Goal: Book appointment/travel/reservation

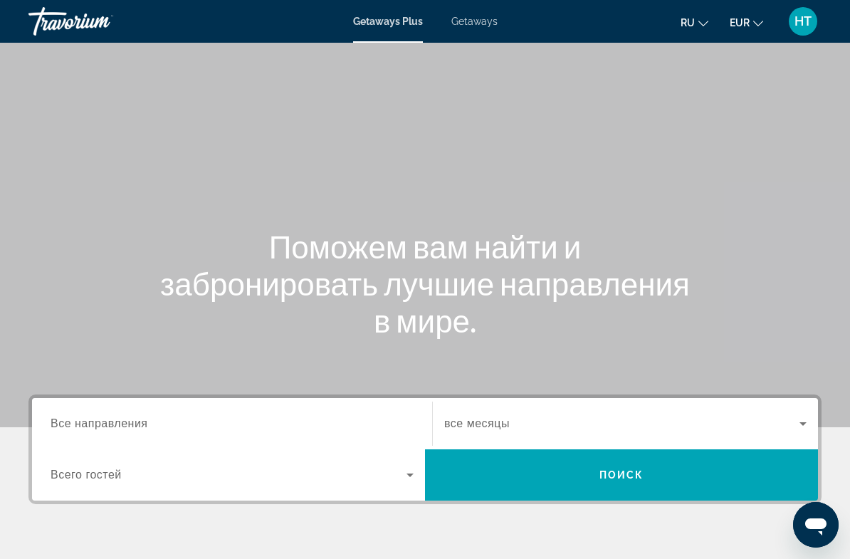
click at [331, 422] on input "Destination Все направления" at bounding box center [232, 424] width 363 height 17
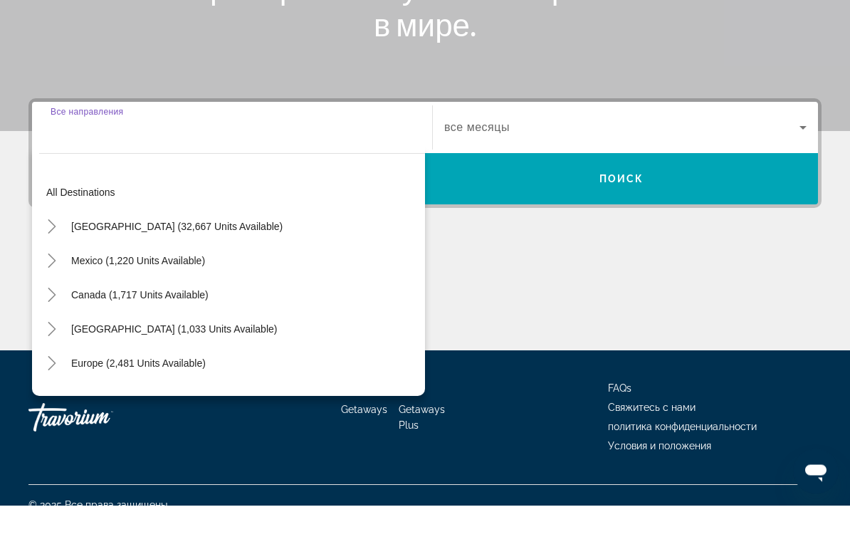
scroll to position [261, 0]
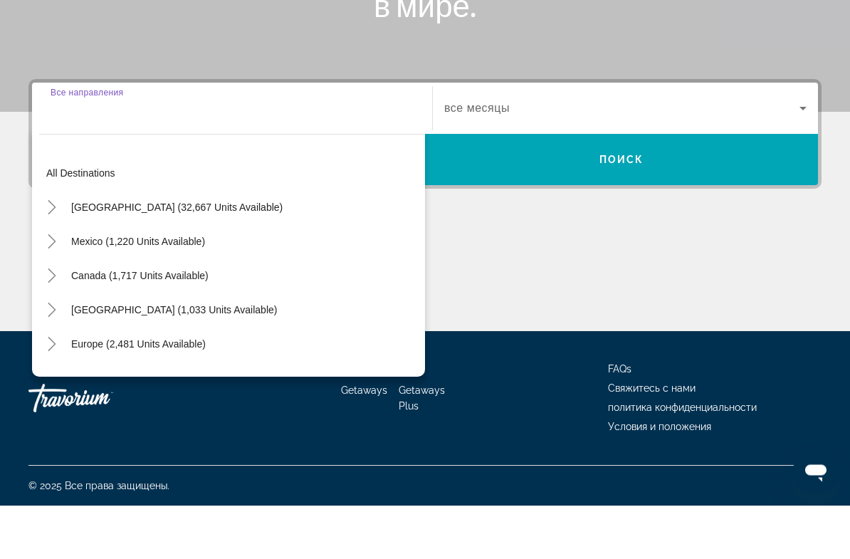
click at [208, 381] on span "Search widget" at bounding box center [138, 398] width 149 height 34
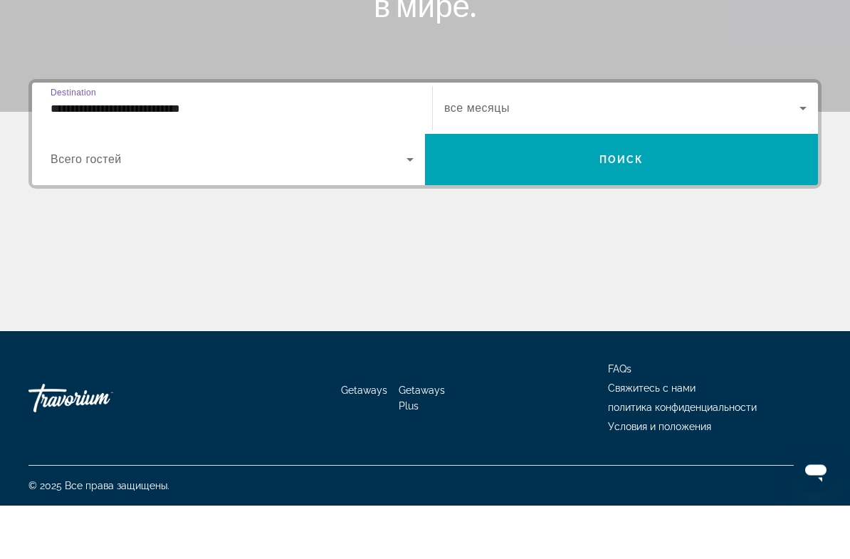
scroll to position [262, 0]
click at [306, 154] on input "**********" at bounding box center [232, 162] width 363 height 17
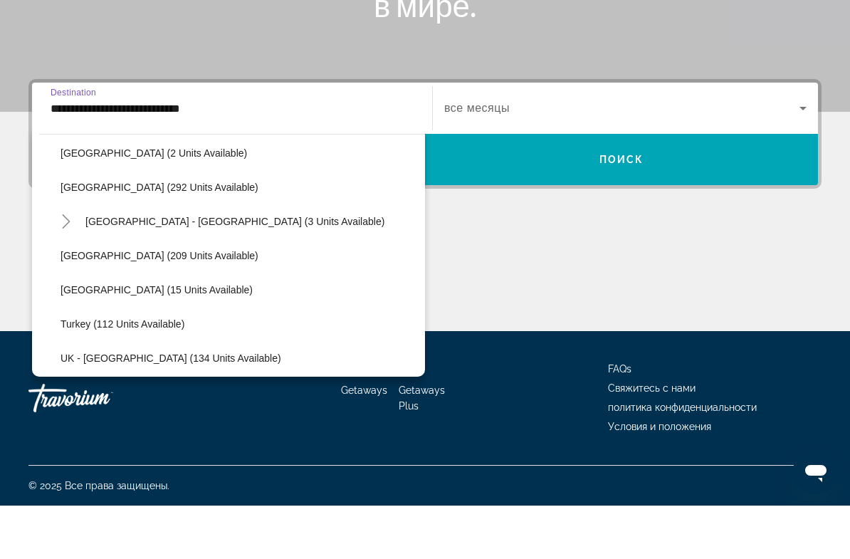
scroll to position [645, 0]
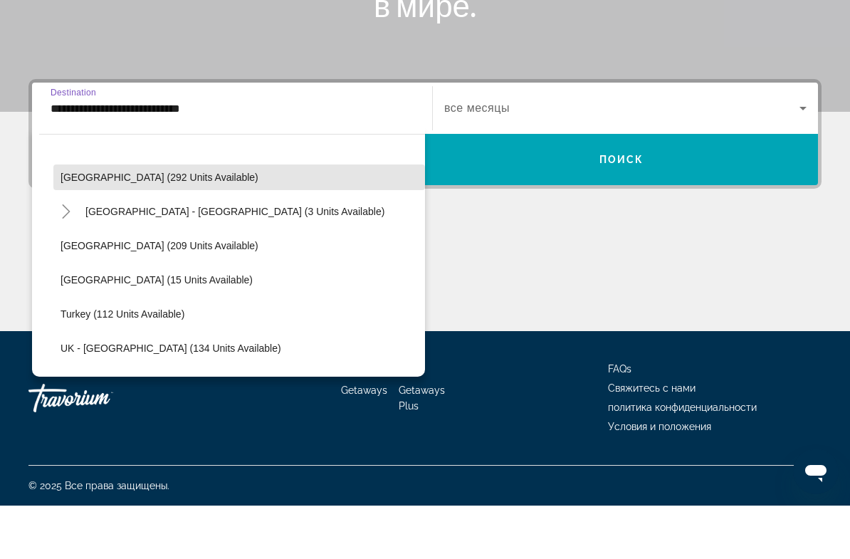
click at [179, 214] on span "Search widget" at bounding box center [239, 231] width 372 height 34
type input "**********"
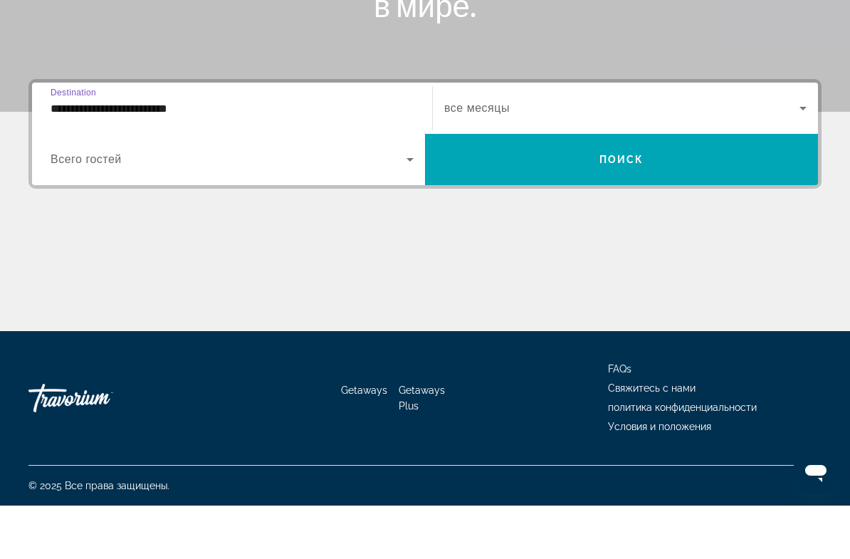
click at [406, 204] on icon "Search widget" at bounding box center [410, 212] width 17 height 17
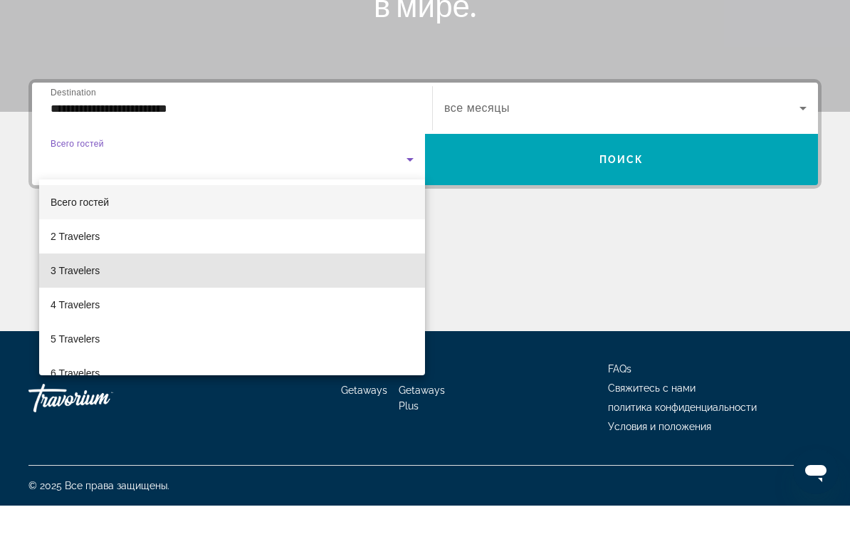
click at [113, 307] on mat-option "3 Travelers" at bounding box center [232, 324] width 386 height 34
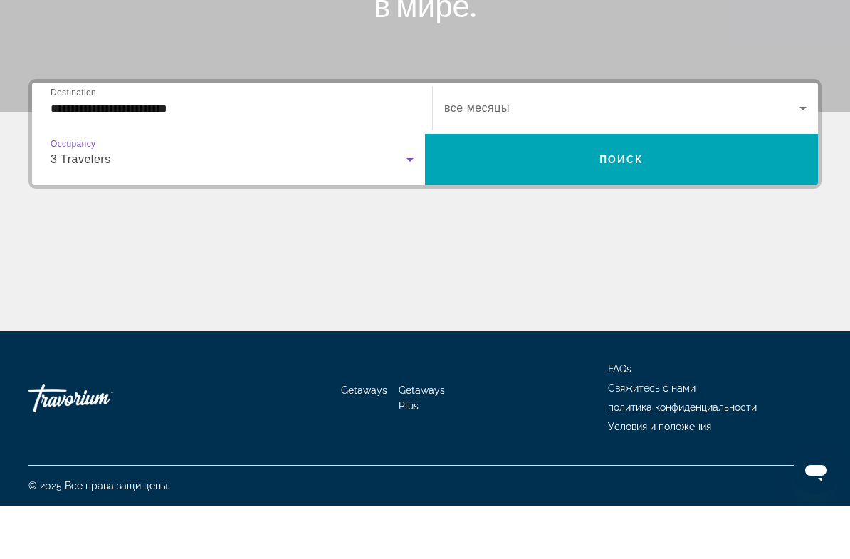
click at [804, 153] on icon "Search widget" at bounding box center [803, 161] width 17 height 17
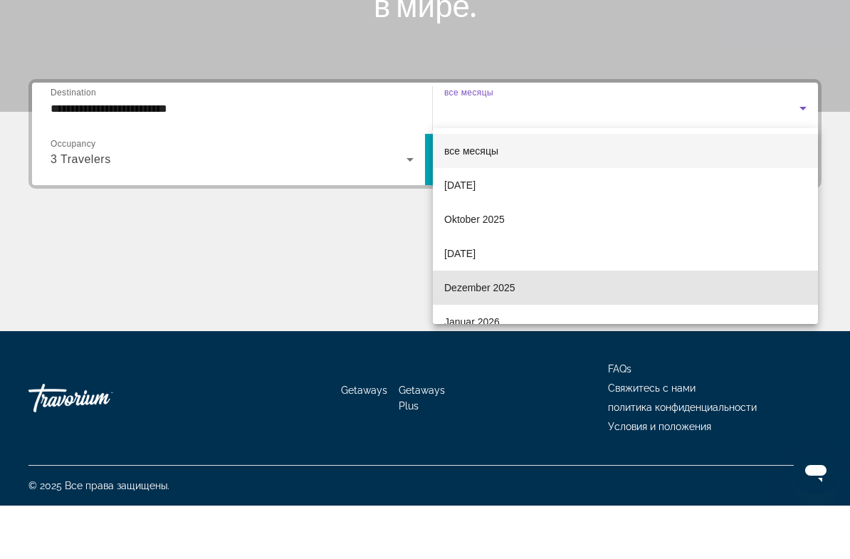
click at [494, 333] on span "Dezember 2025" at bounding box center [479, 341] width 71 height 17
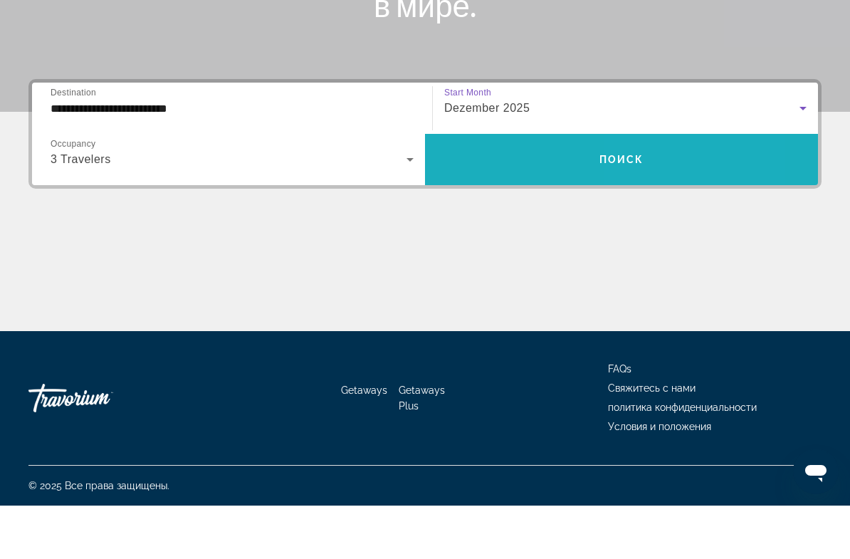
click at [638, 196] on span "Search widget" at bounding box center [621, 213] width 393 height 34
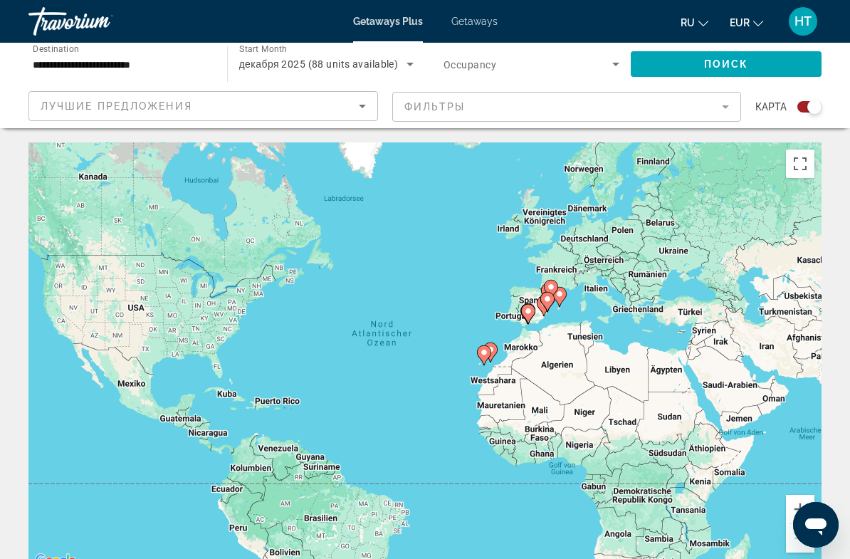
click at [364, 112] on icon "Sort by" at bounding box center [362, 106] width 17 height 17
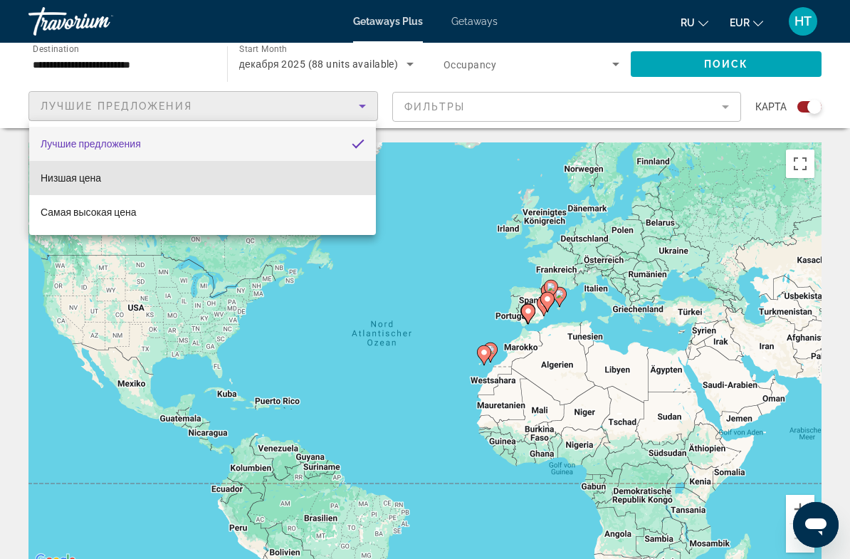
click at [280, 183] on mat-option "Низшая цена" at bounding box center [202, 178] width 347 height 34
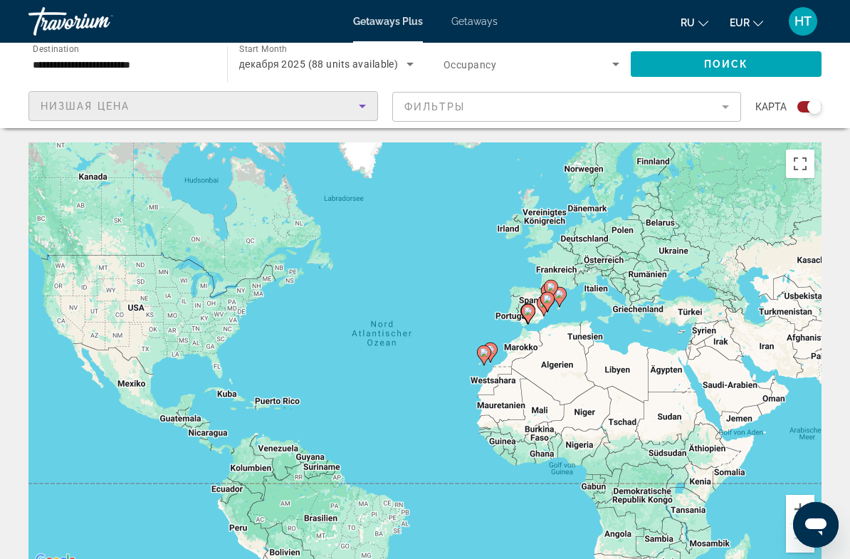
click at [723, 106] on mat-form-field "Фильтры" at bounding box center [567, 107] width 350 height 30
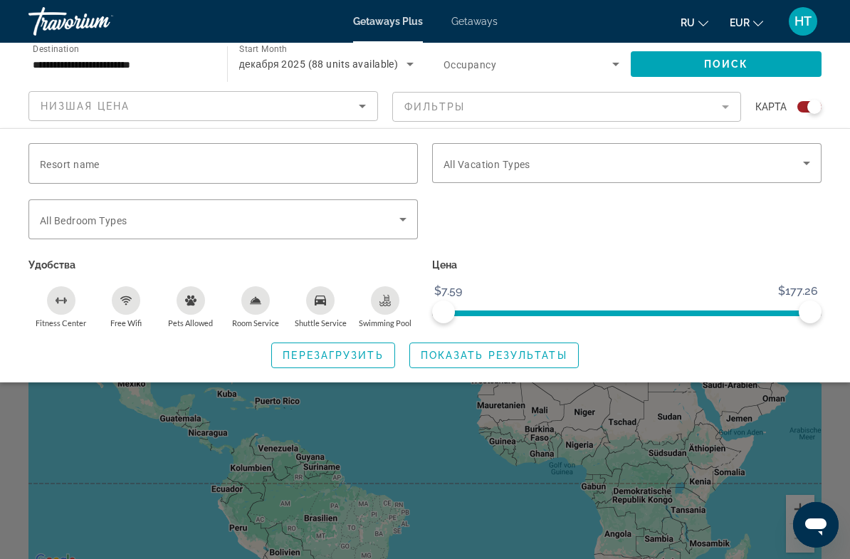
click at [801, 167] on icon "Search widget" at bounding box center [806, 163] width 17 height 17
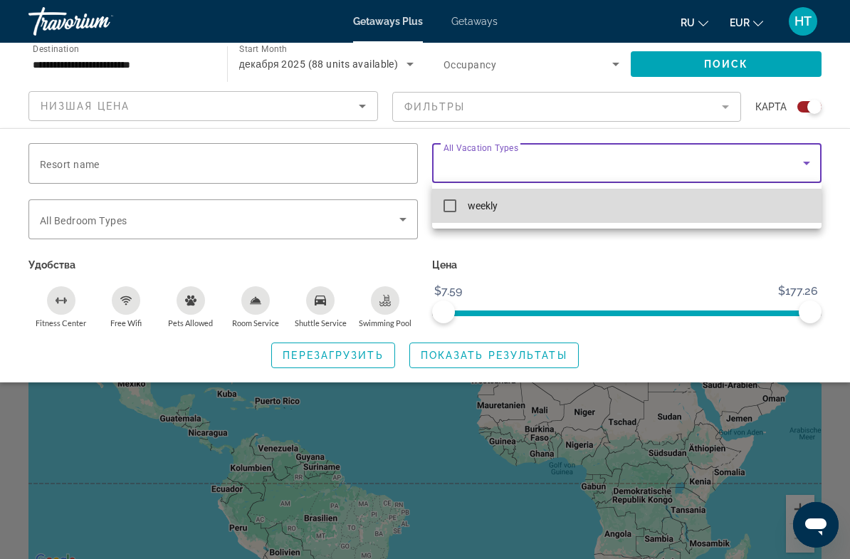
click at [482, 210] on span "weekly" at bounding box center [483, 205] width 30 height 17
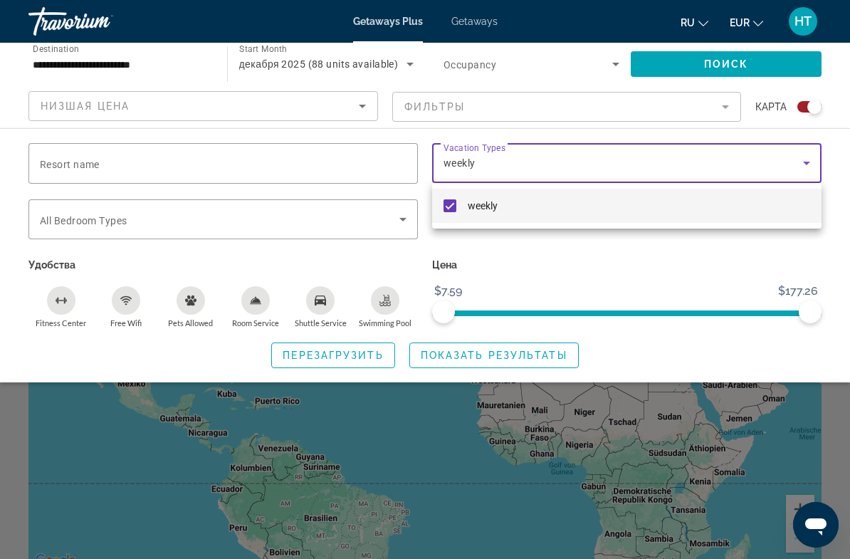
click at [797, 163] on div at bounding box center [425, 279] width 850 height 559
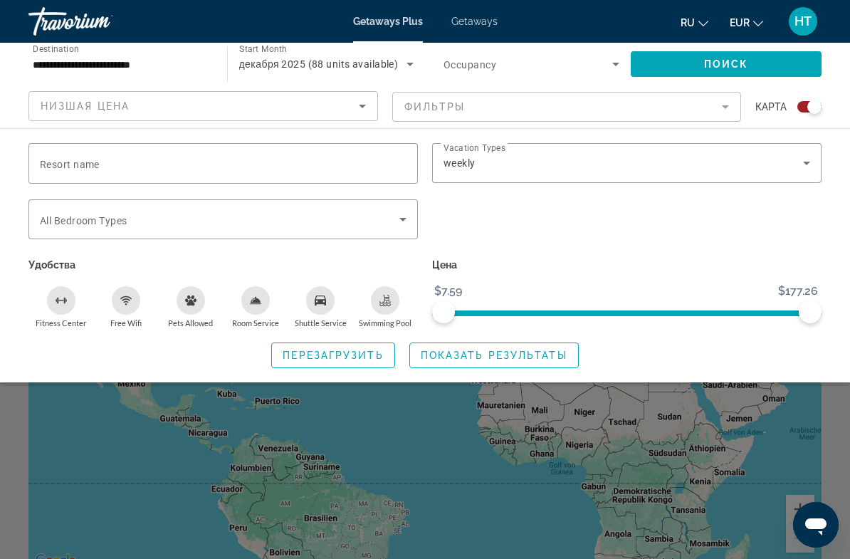
click at [802, 167] on icon "Search widget" at bounding box center [806, 163] width 17 height 17
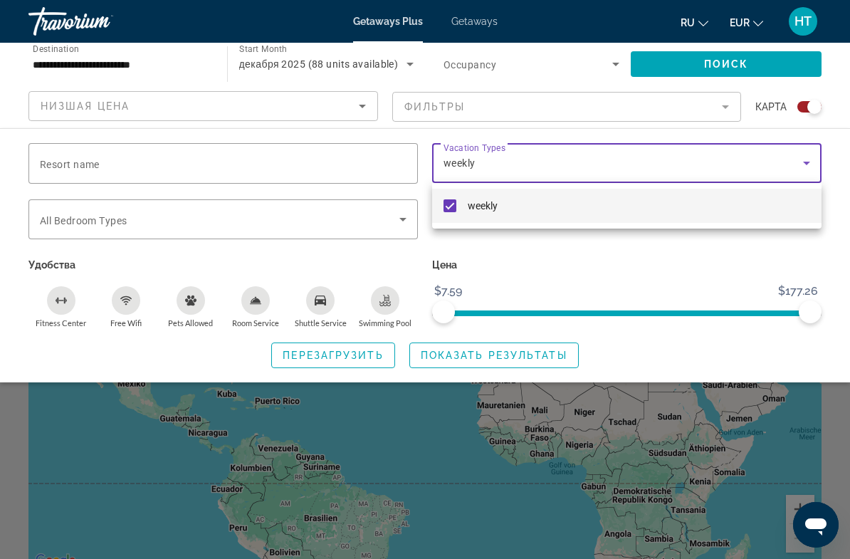
click at [526, 355] on div at bounding box center [425, 279] width 850 height 559
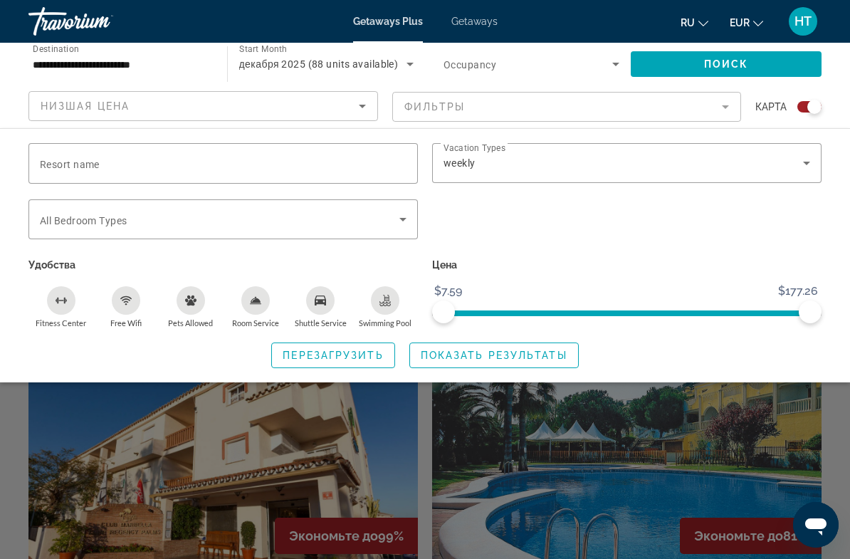
scroll to position [285, 0]
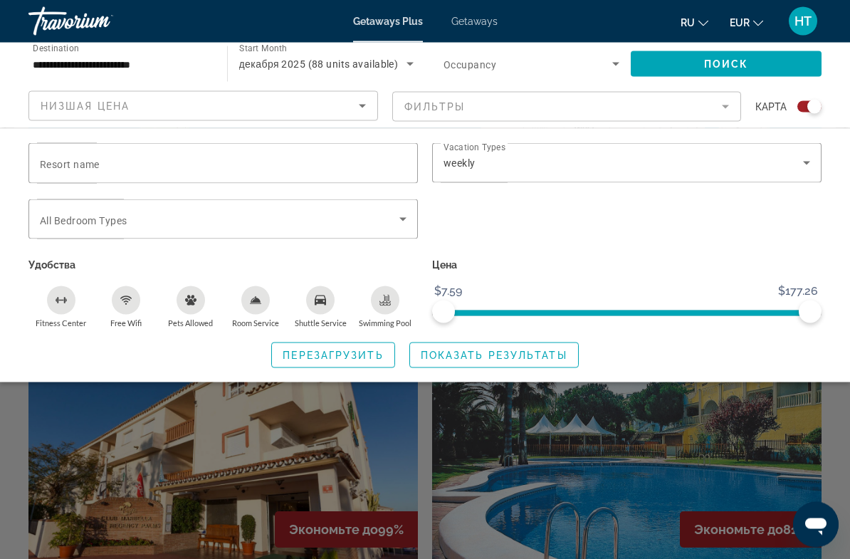
click at [513, 350] on span "Показать результаты" at bounding box center [494, 355] width 147 height 11
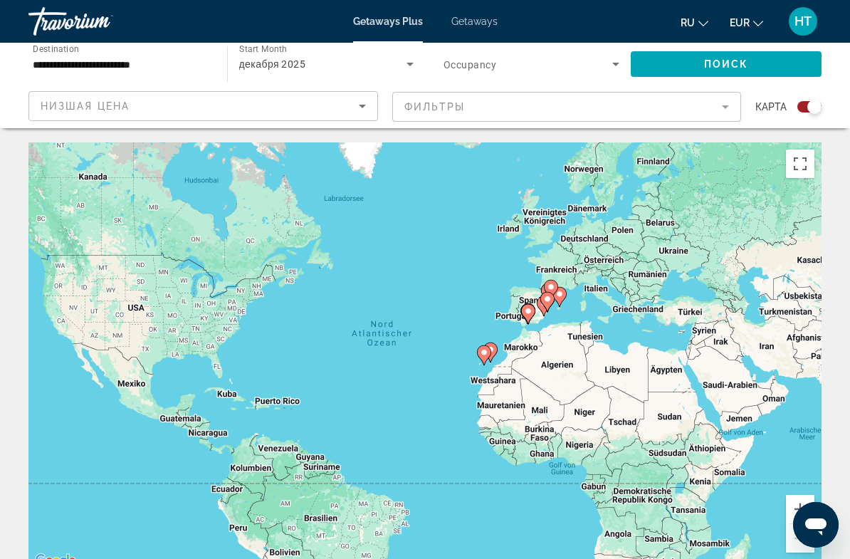
click at [479, 24] on span "Getaways" at bounding box center [475, 21] width 46 height 11
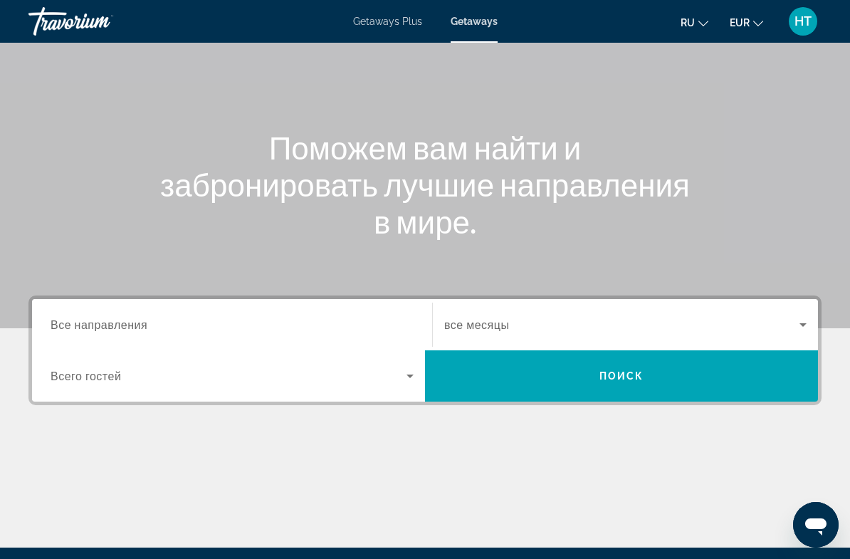
click at [214, 328] on input "Destination Все направления" at bounding box center [232, 325] width 363 height 17
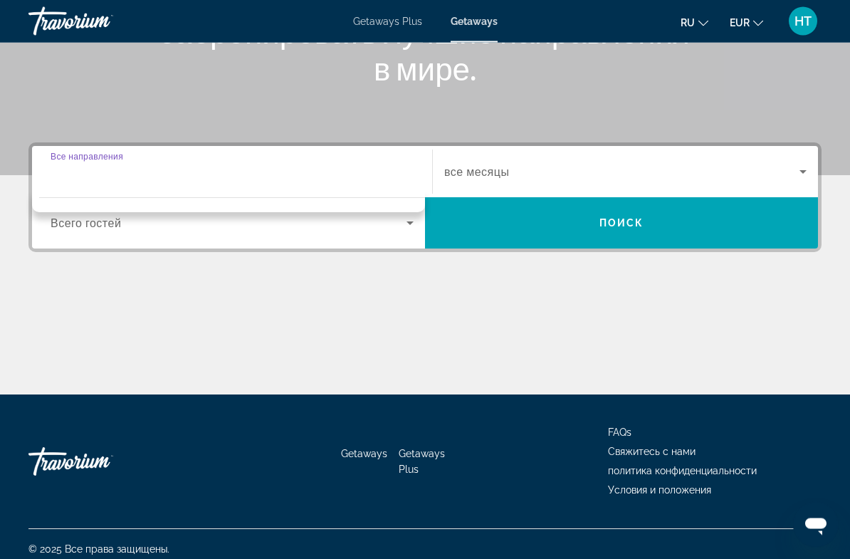
scroll to position [259, 0]
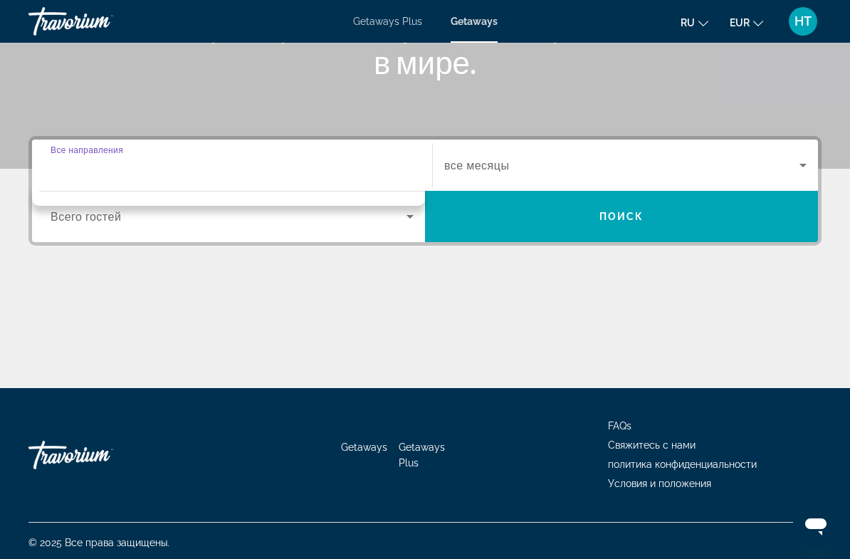
click at [273, 172] on input "Destination Все направления" at bounding box center [232, 165] width 363 height 17
click at [128, 159] on input "Destination Все направления" at bounding box center [232, 165] width 363 height 17
click at [179, 170] on input "Destination Все направления" at bounding box center [232, 165] width 363 height 17
click at [193, 164] on input "Destination Все направления" at bounding box center [232, 165] width 363 height 17
click at [790, 170] on span "Search widget" at bounding box center [621, 165] width 355 height 17
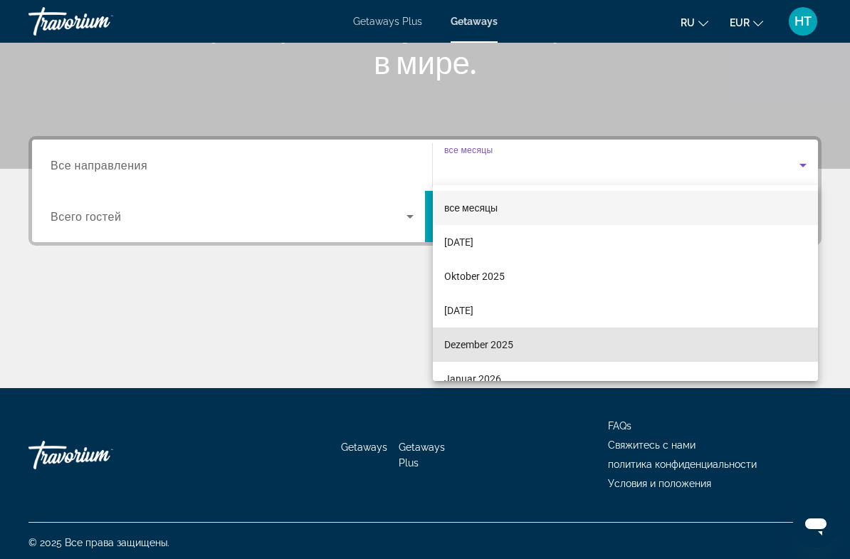
click at [490, 348] on span "Dezember 2025" at bounding box center [478, 344] width 69 height 17
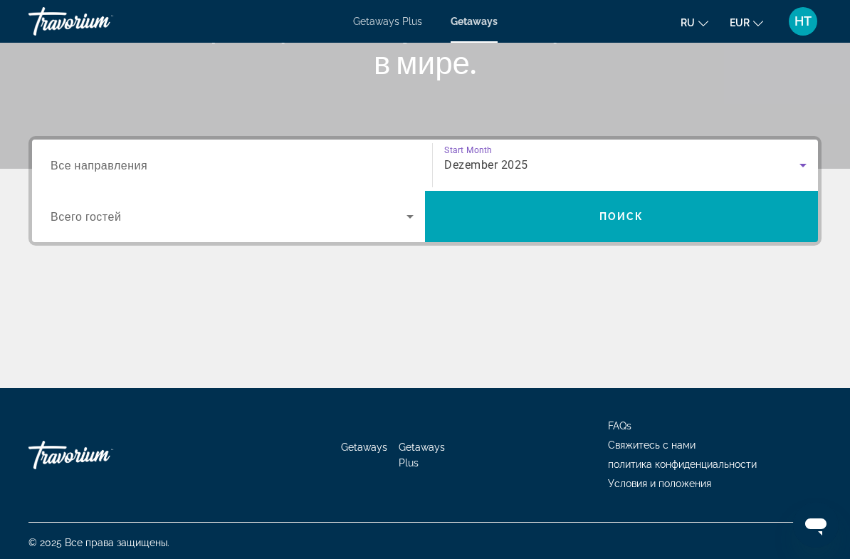
click at [180, 164] on input "Destination Все направления" at bounding box center [232, 165] width 363 height 17
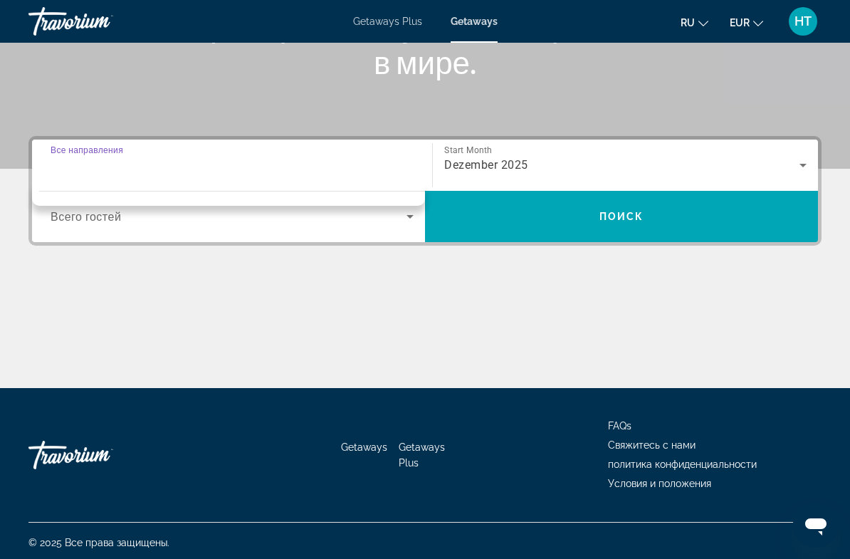
click at [101, 172] on input "Destination Все направления" at bounding box center [232, 165] width 363 height 17
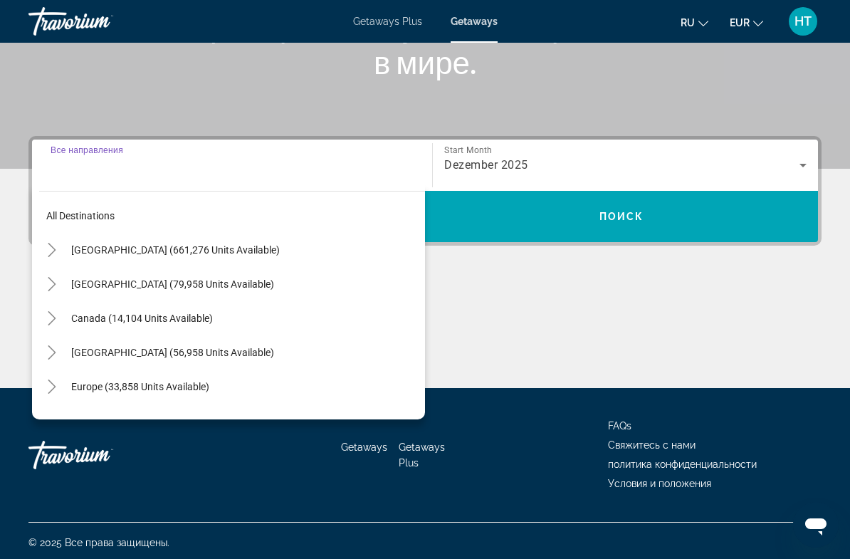
click at [160, 390] on span "Europe (33,858 units available)" at bounding box center [140, 386] width 138 height 11
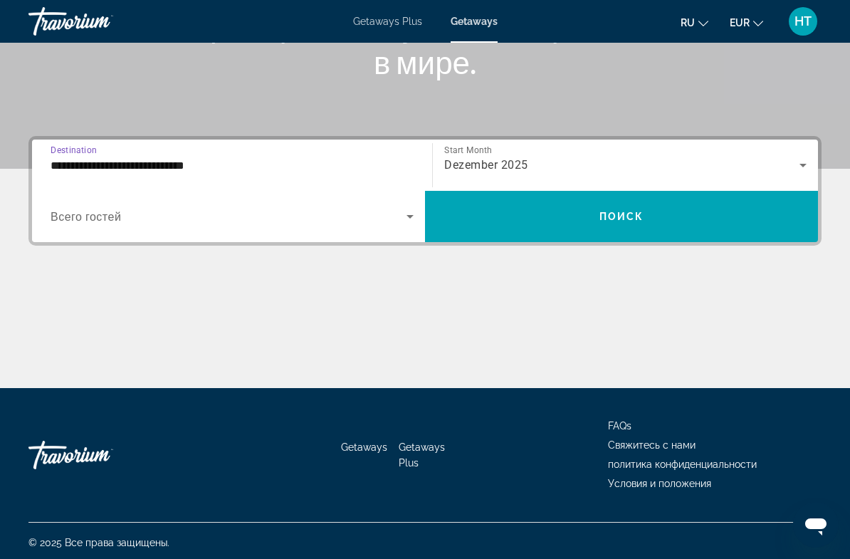
click at [218, 167] on input "**********" at bounding box center [232, 165] width 363 height 17
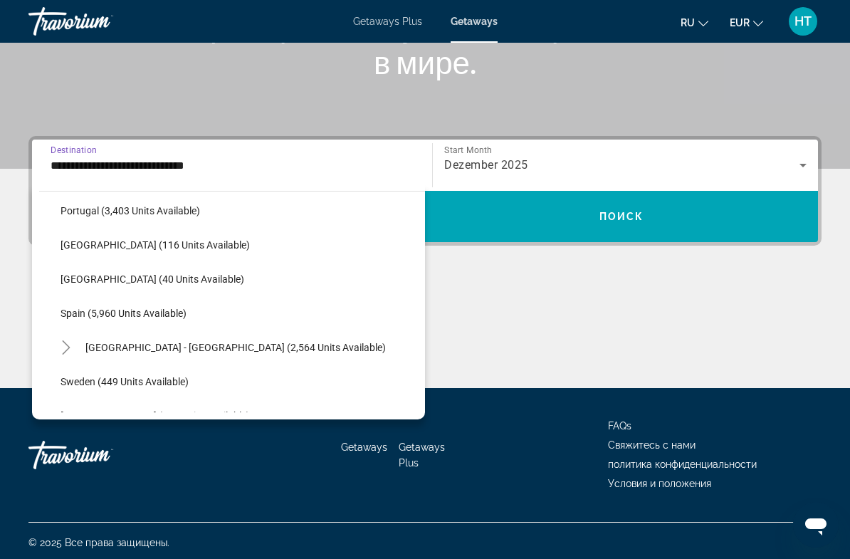
scroll to position [697, 0]
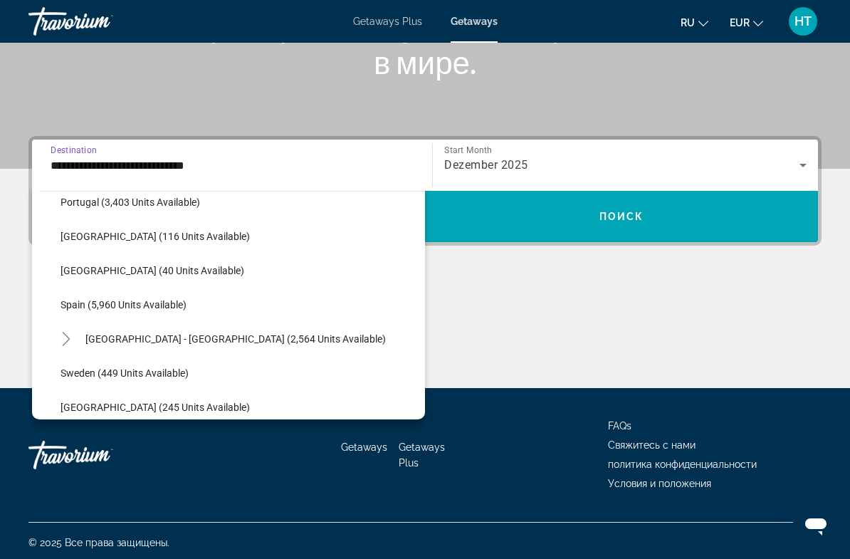
click at [182, 310] on span "Spain (5,960 units available)" at bounding box center [124, 304] width 126 height 11
type input "**********"
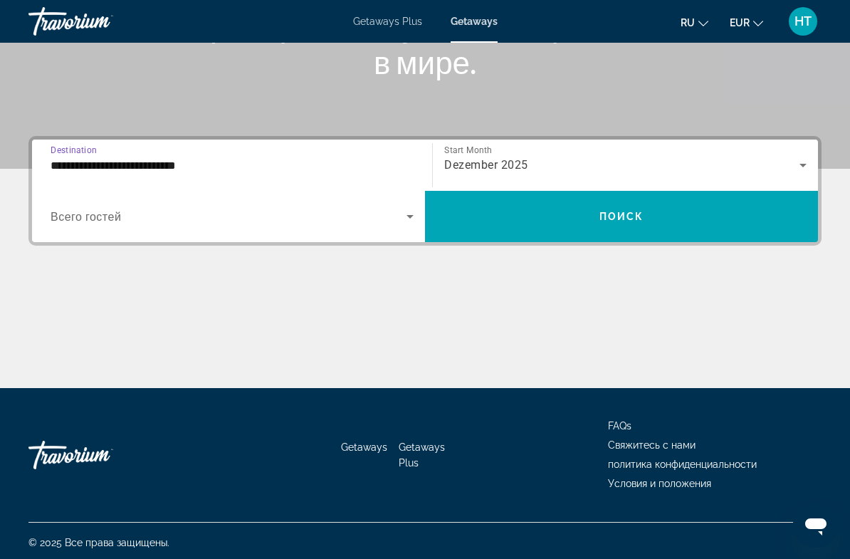
click at [405, 218] on icon "Search widget" at bounding box center [410, 216] width 17 height 17
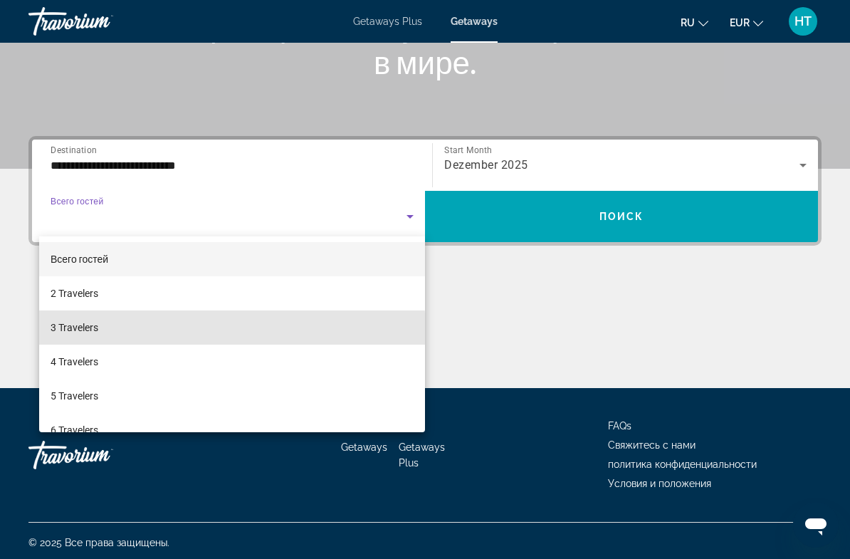
click at [105, 334] on mat-option "3 Travelers" at bounding box center [232, 328] width 386 height 34
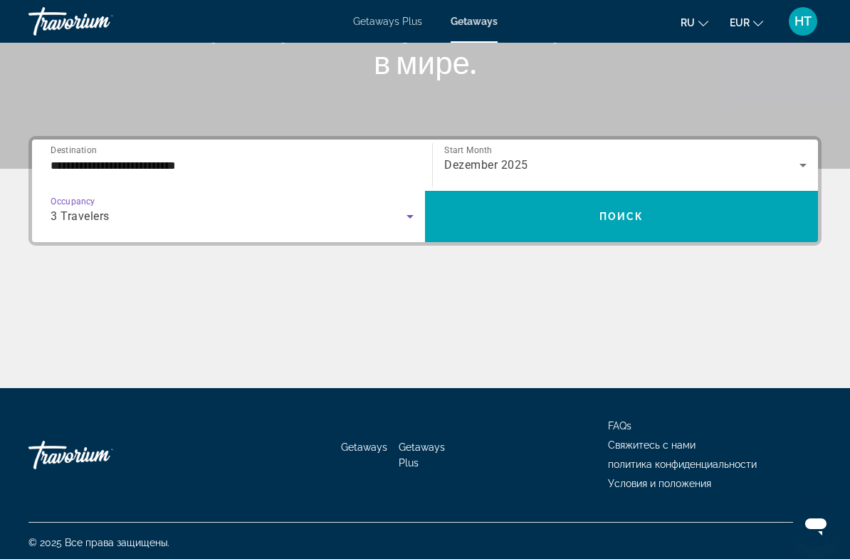
click at [617, 219] on span "Поиск" at bounding box center [622, 216] width 45 height 11
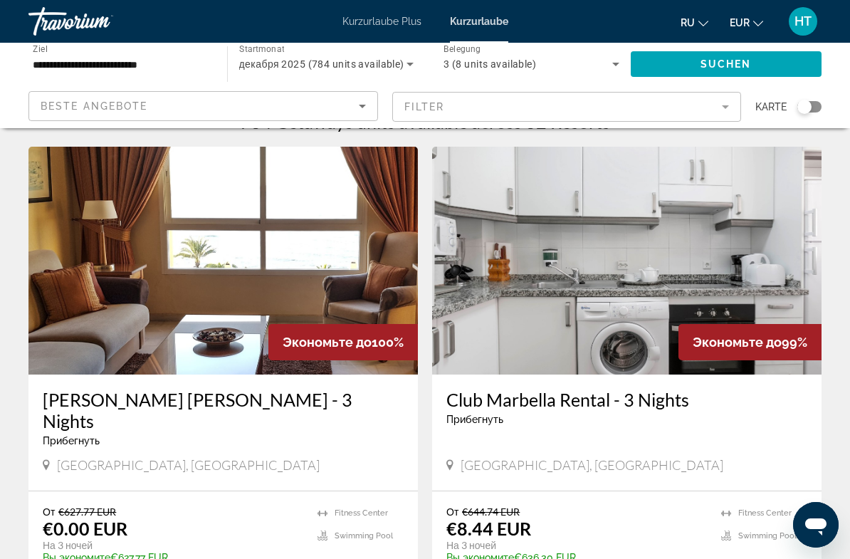
scroll to position [24, 0]
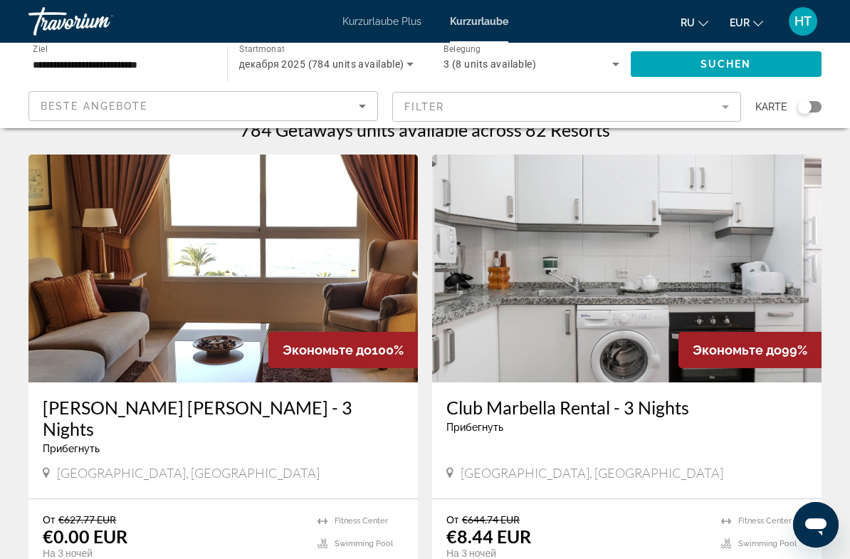
click at [724, 108] on mat-form-field "Filter" at bounding box center [567, 107] width 350 height 30
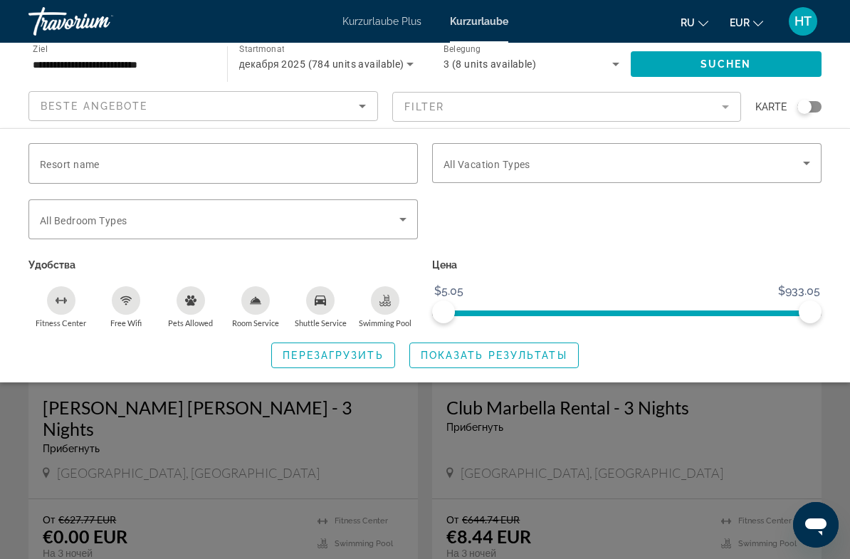
click at [795, 161] on span "Such-Widget" at bounding box center [624, 163] width 360 height 17
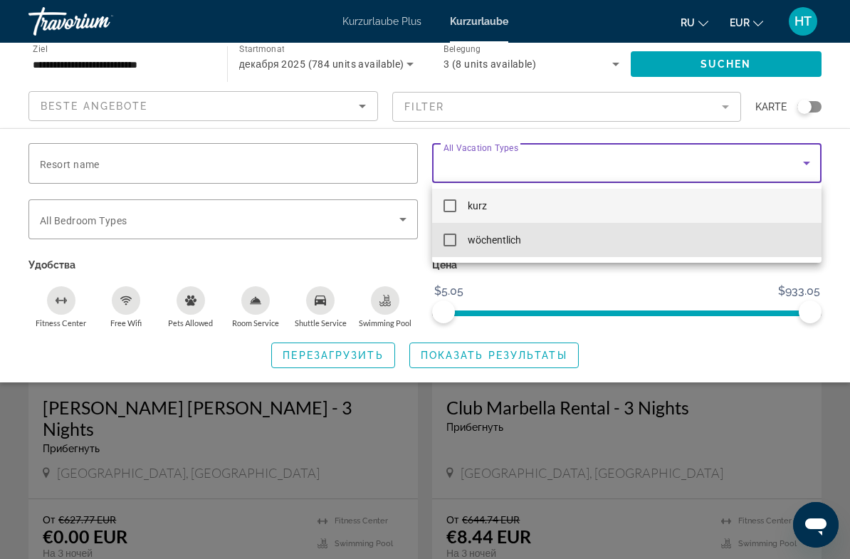
click at [466, 244] on mat-option "wöchentlich" at bounding box center [627, 240] width 390 height 34
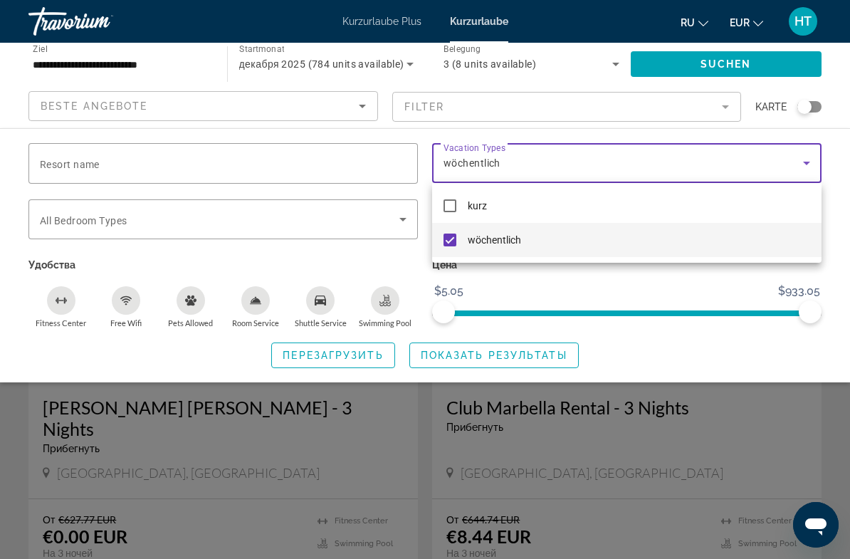
click at [456, 352] on div at bounding box center [425, 279] width 850 height 559
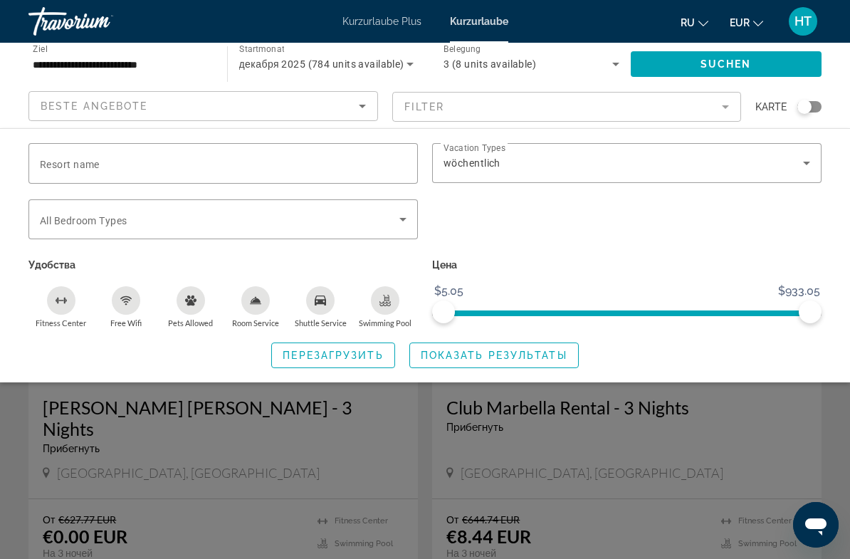
click at [362, 111] on icon "Sortieren nach" at bounding box center [362, 106] width 17 height 17
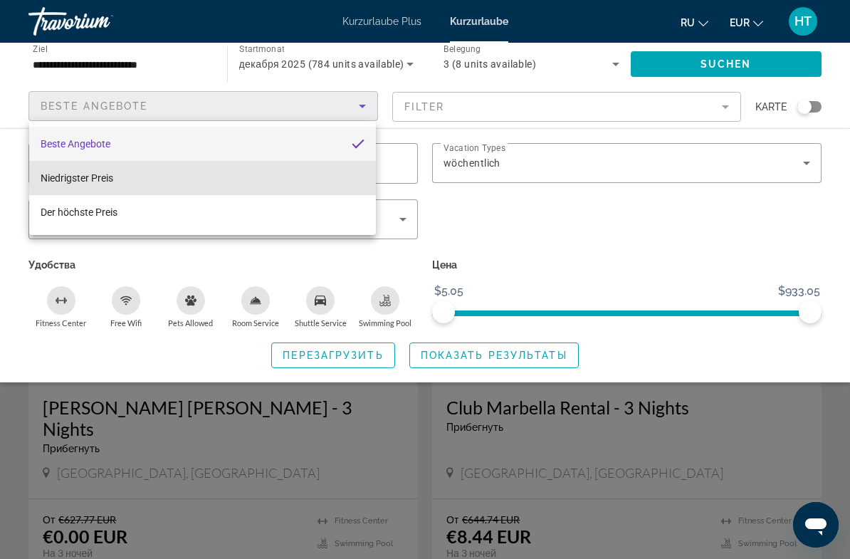
click at [325, 179] on mat-option "Niedrigster Preis" at bounding box center [202, 178] width 347 height 34
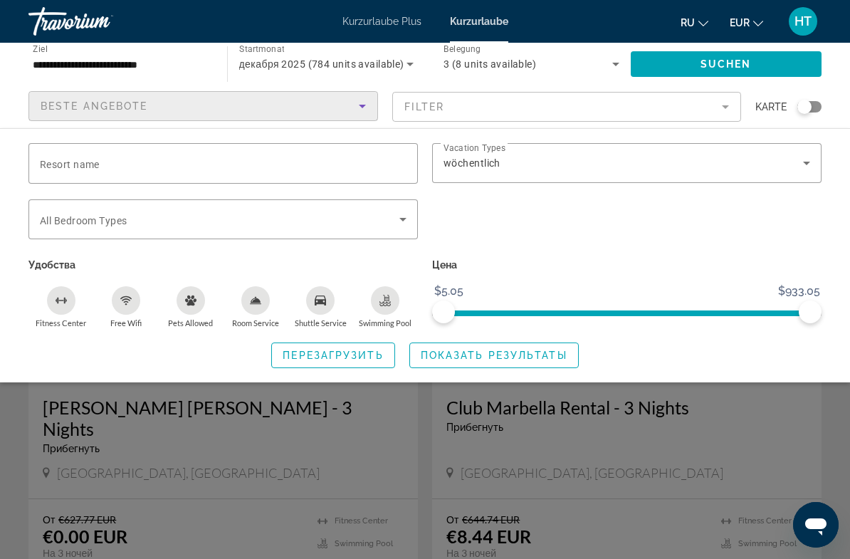
click at [518, 360] on span "Such-Widget" at bounding box center [494, 355] width 168 height 34
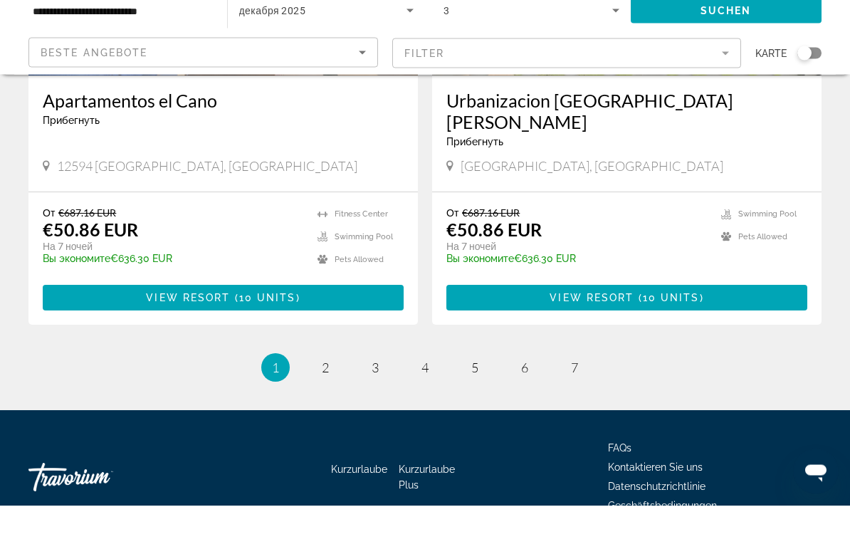
scroll to position [2736, 0]
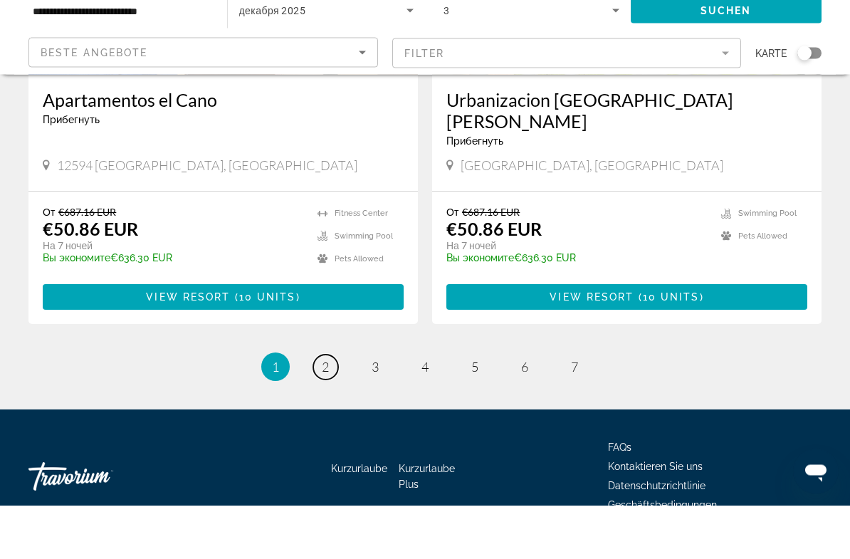
click at [327, 413] on span "2" at bounding box center [325, 421] width 7 height 16
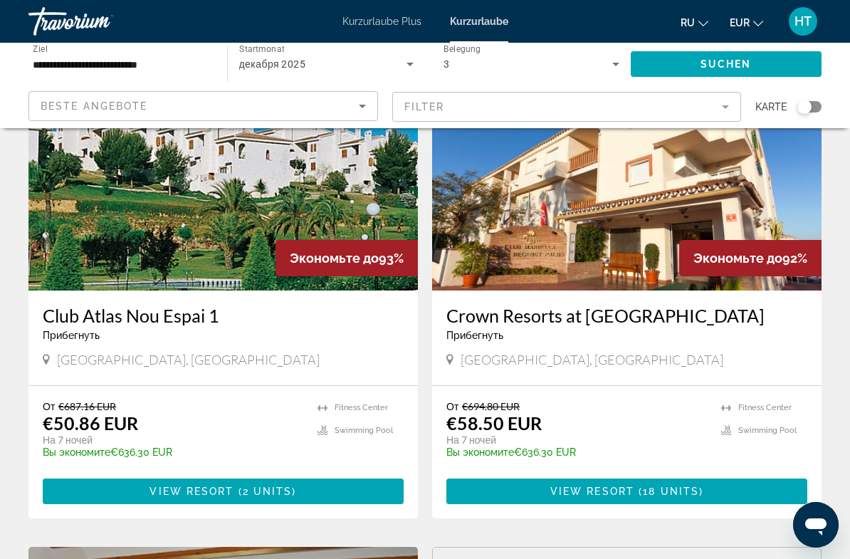
scroll to position [605, 0]
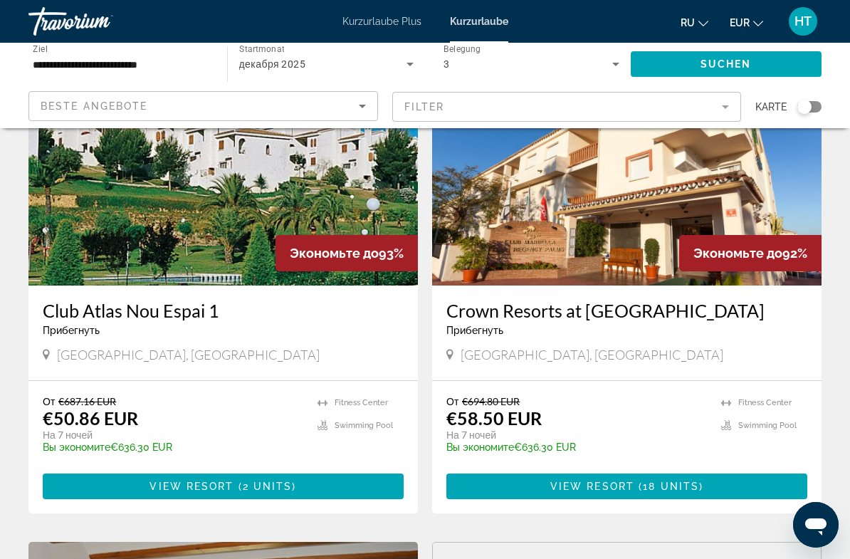
click at [533, 486] on span "Hauptinhalt" at bounding box center [627, 486] width 361 height 34
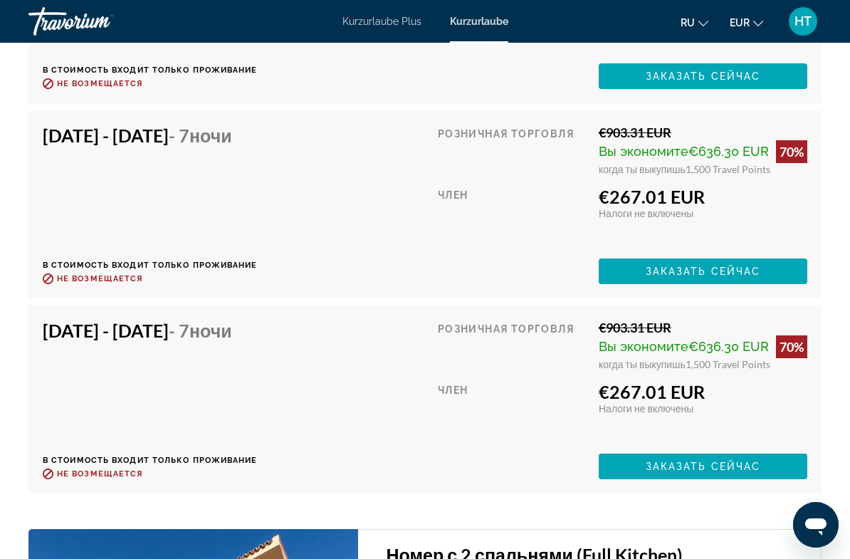
scroll to position [4309, 0]
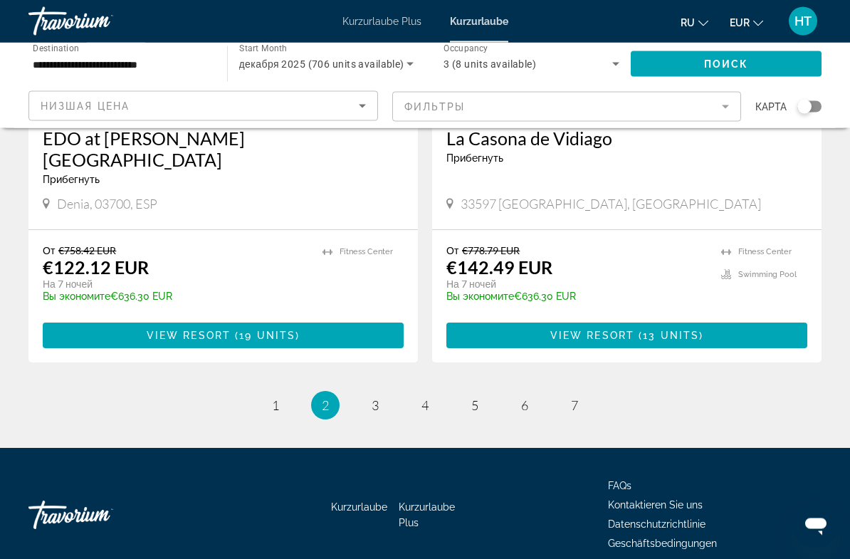
scroll to position [2754, 0]
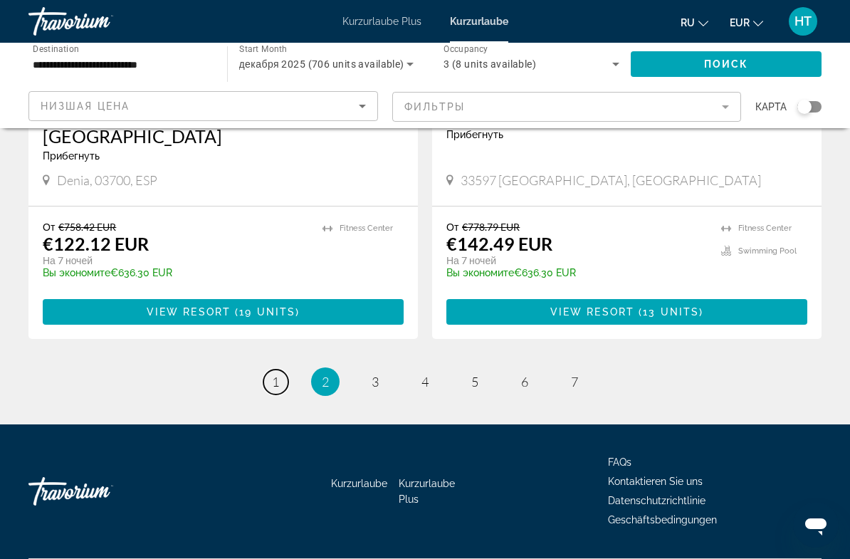
click at [286, 370] on link "page 1" at bounding box center [276, 382] width 25 height 25
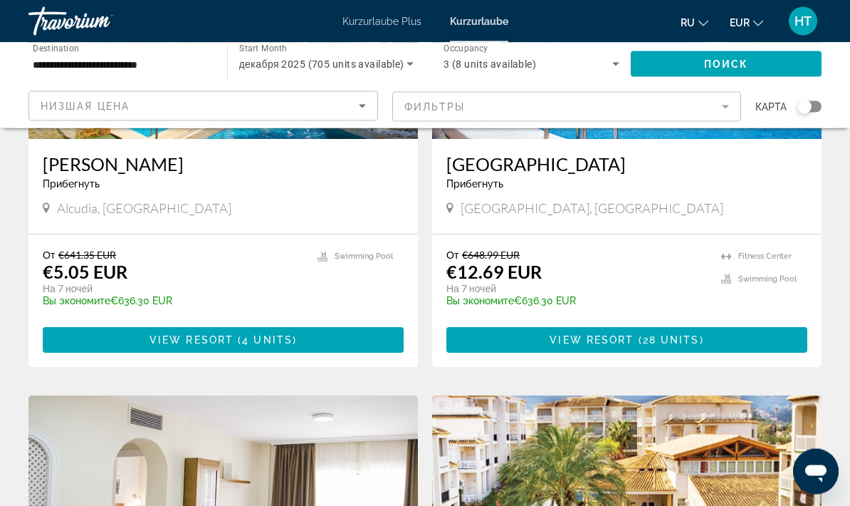
scroll to position [268, 0]
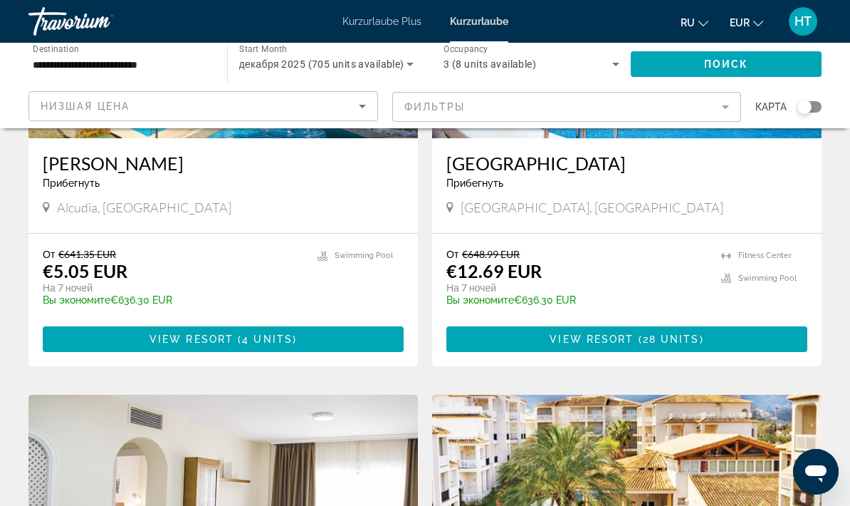
click at [624, 343] on span "View Resort" at bounding box center [592, 338] width 84 height 11
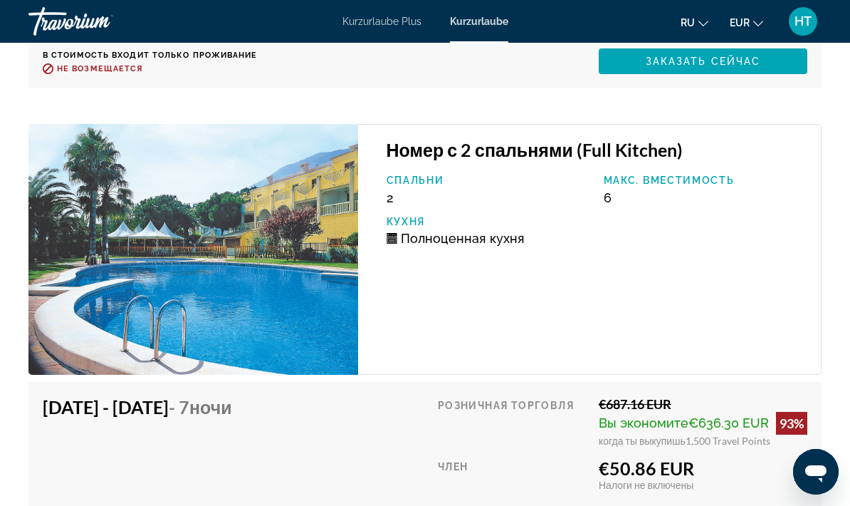
scroll to position [4731, 0]
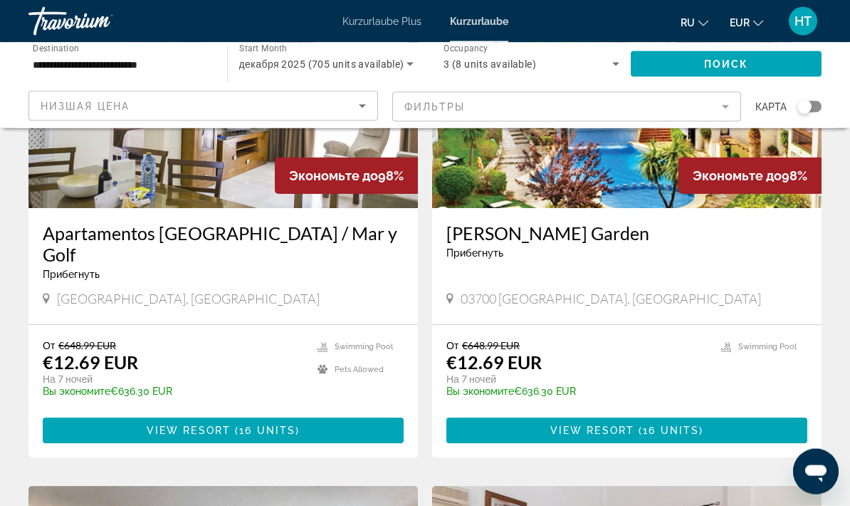
scroll to position [687, 0]
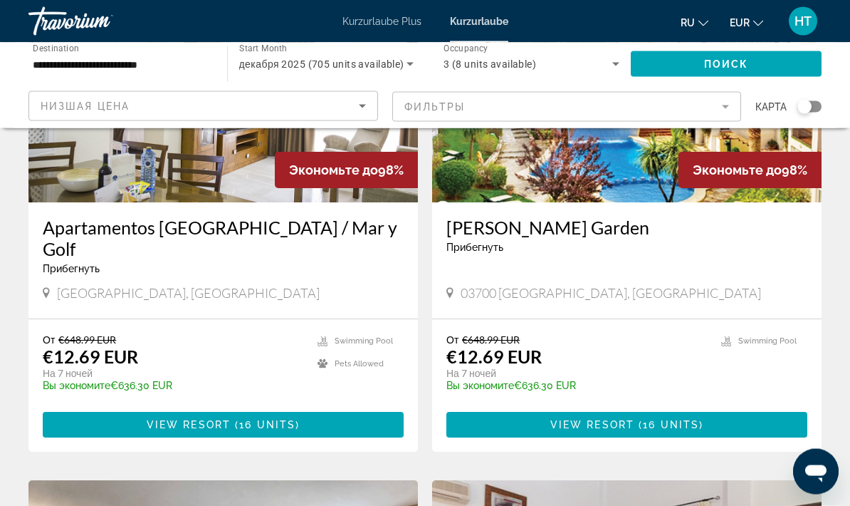
click at [655, 419] on span "16 units" at bounding box center [671, 424] width 56 height 11
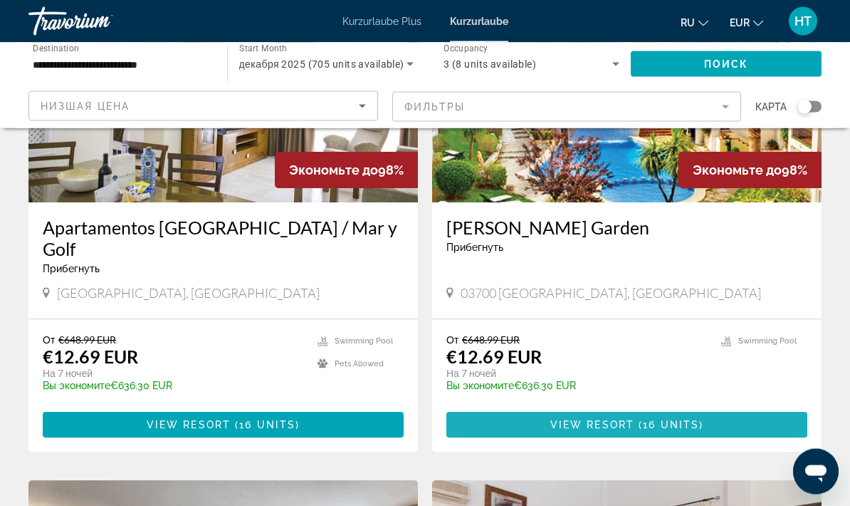
scroll to position [688, 0]
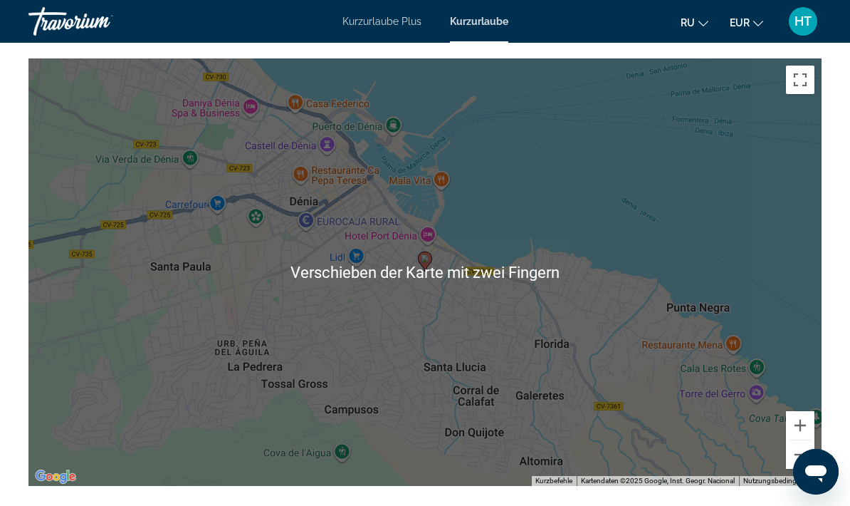
scroll to position [2204, 0]
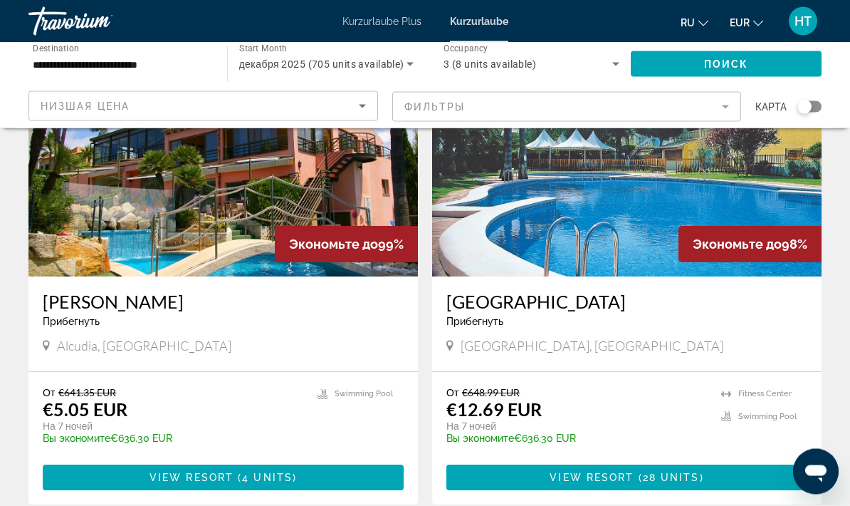
scroll to position [156, 0]
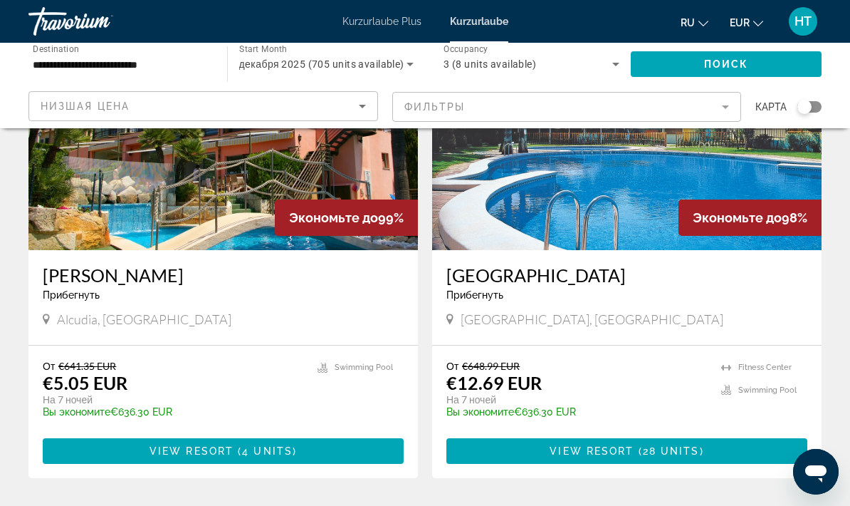
click at [600, 449] on span "View Resort" at bounding box center [592, 450] width 84 height 11
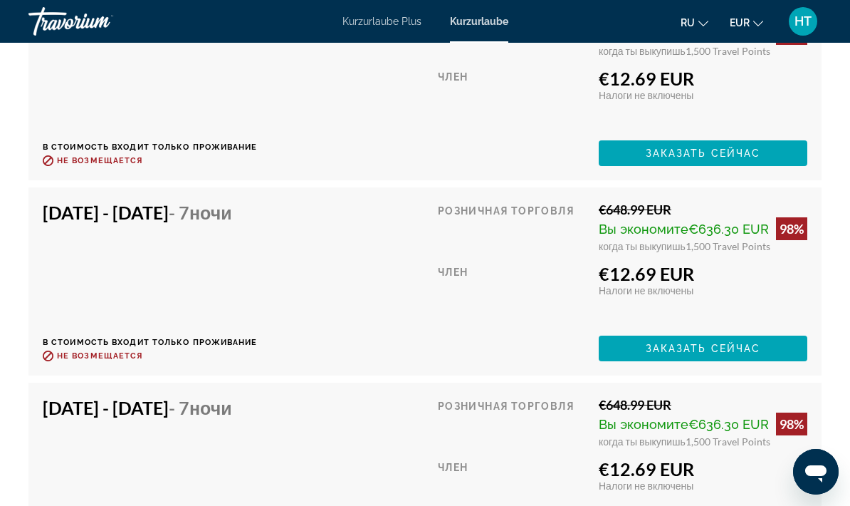
scroll to position [3181, 0]
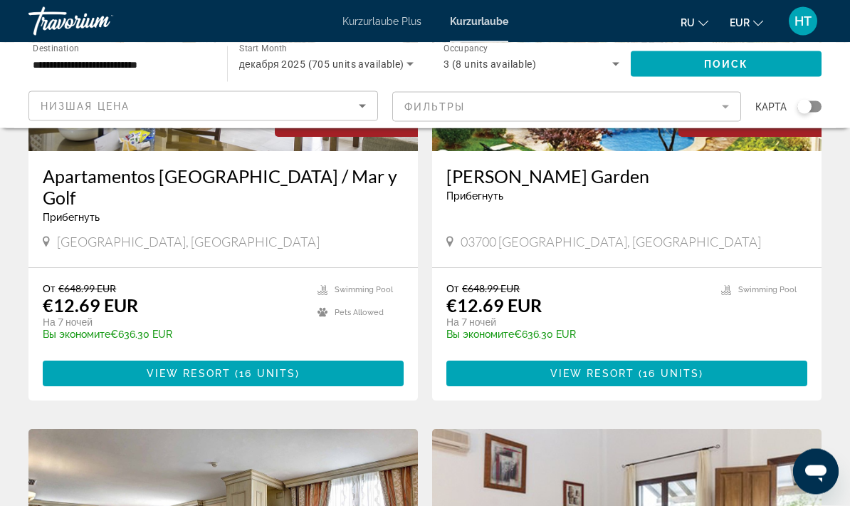
scroll to position [739, 0]
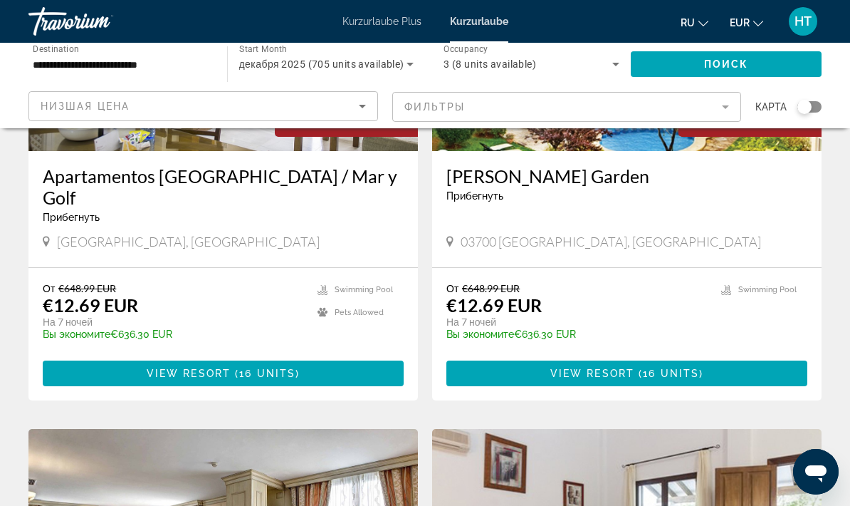
click at [214, 367] on span "View Resort" at bounding box center [189, 372] width 84 height 11
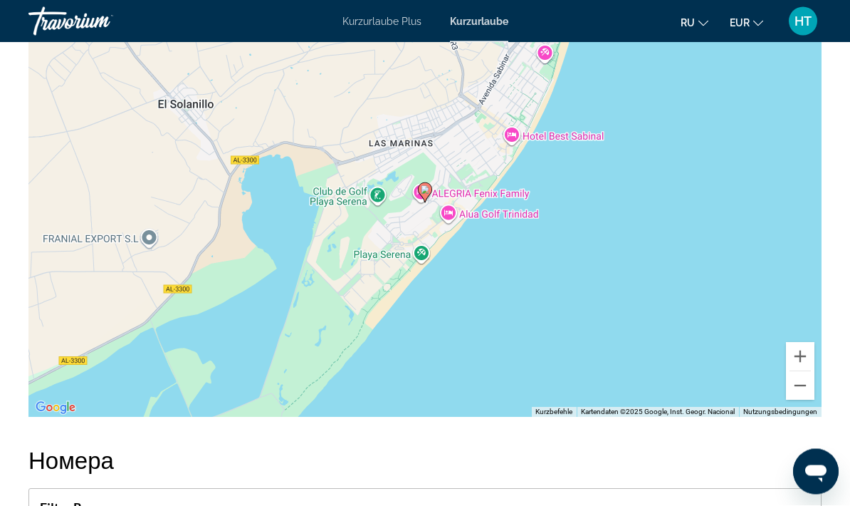
scroll to position [2345, 0]
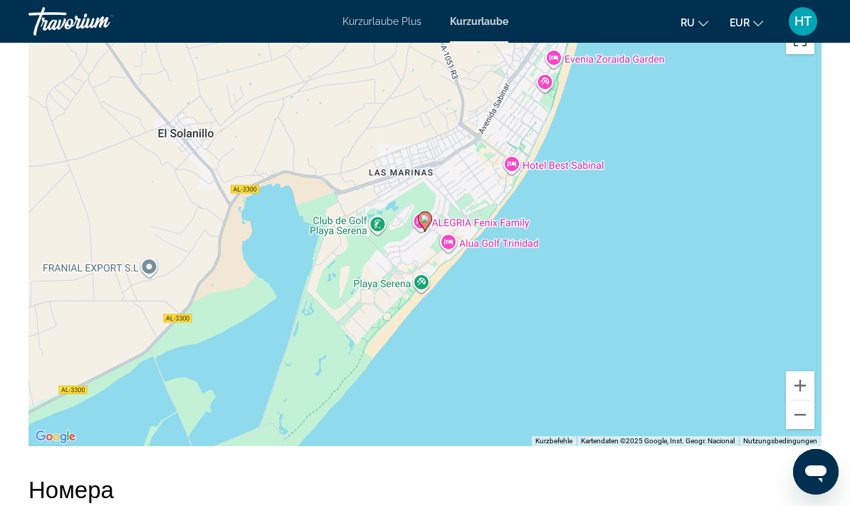
click at [486, 310] on div "Um den Modus zum Ziehen mit der Tastatur zu aktivieren, drückst du Alt + Eingab…" at bounding box center [424, 232] width 793 height 427
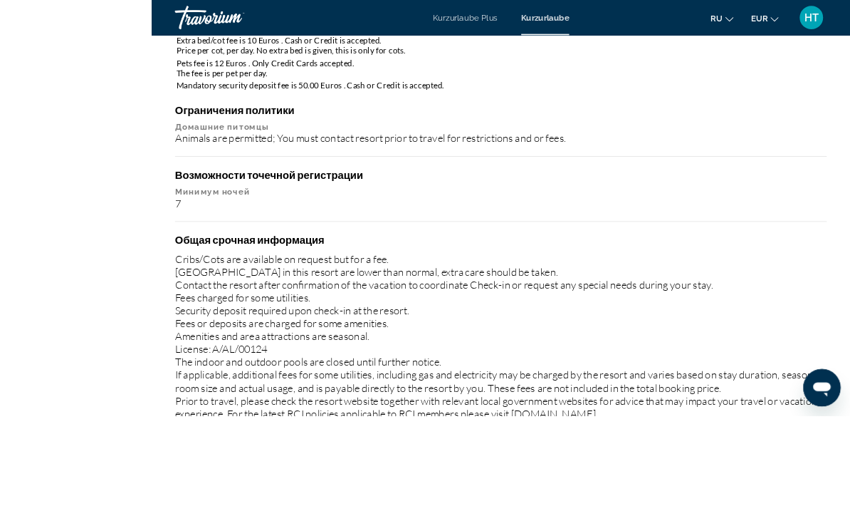
scroll to position [2088, 0]
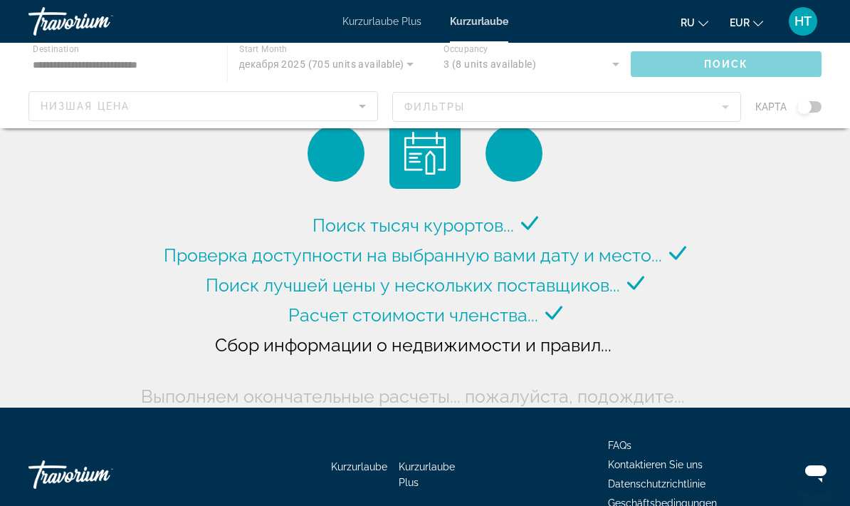
click at [602, 55] on div "Hauptinhalt" at bounding box center [425, 85] width 850 height 85
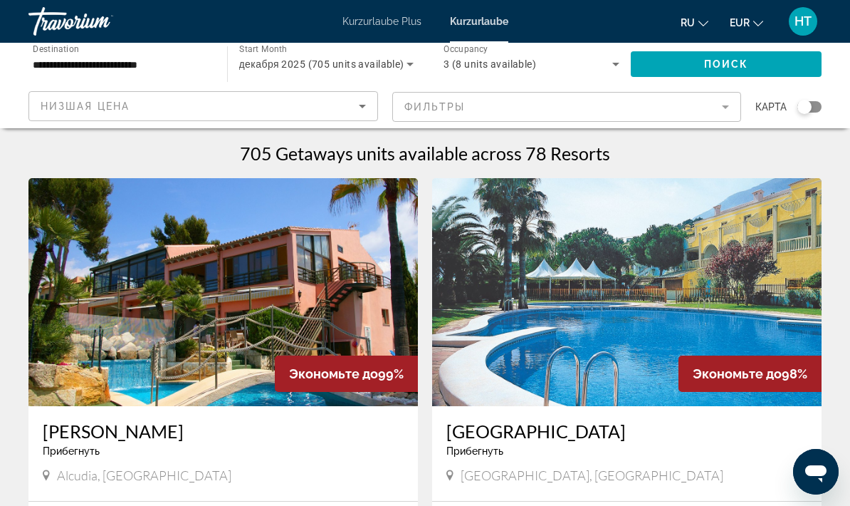
click at [605, 58] on div "3 (8 units available)" at bounding box center [528, 64] width 169 height 17
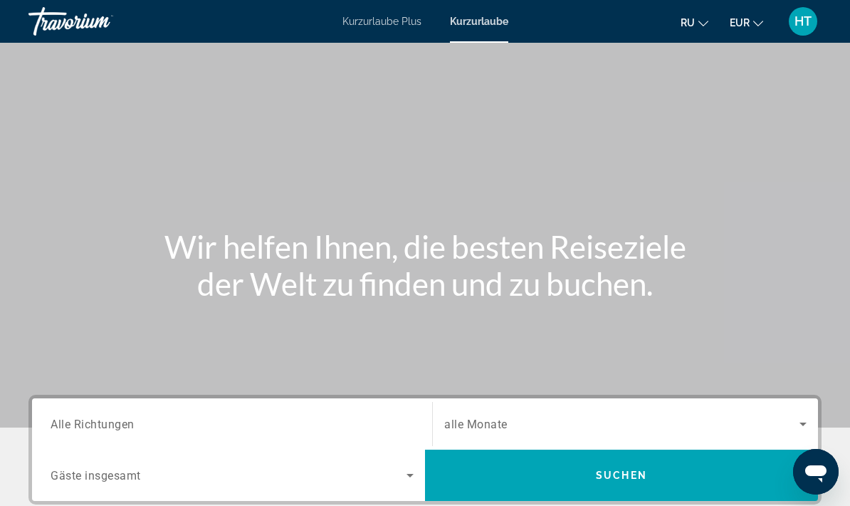
click at [247, 420] on input "Ziel Alle Richtungen" at bounding box center [232, 424] width 363 height 17
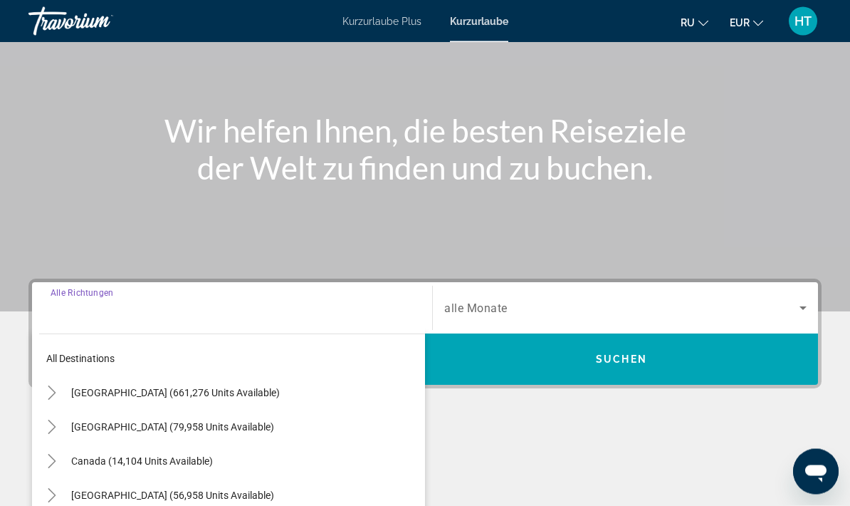
scroll to position [316, 0]
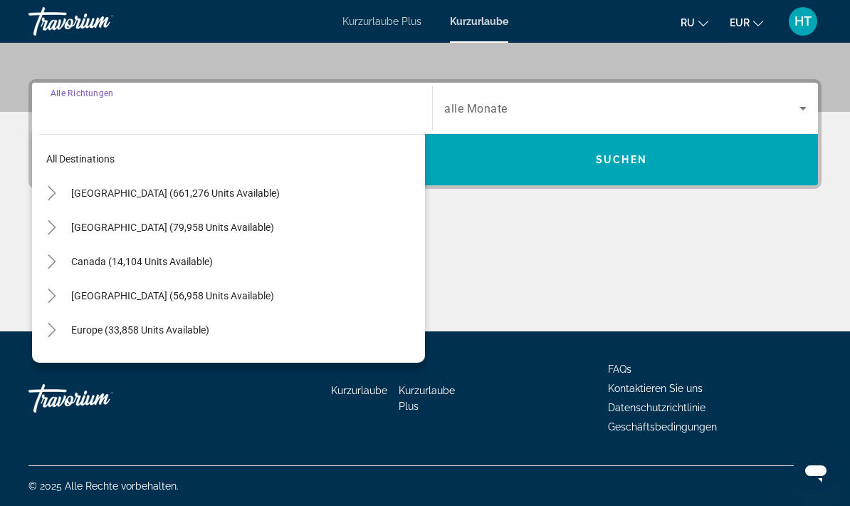
click at [193, 330] on span "Europe (33,858 units available)" at bounding box center [140, 329] width 138 height 11
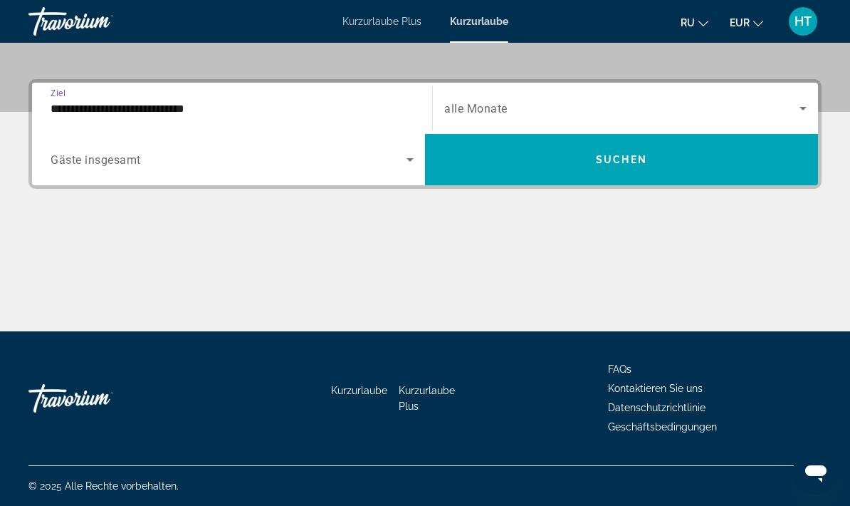
click at [241, 110] on input "**********" at bounding box center [232, 108] width 363 height 17
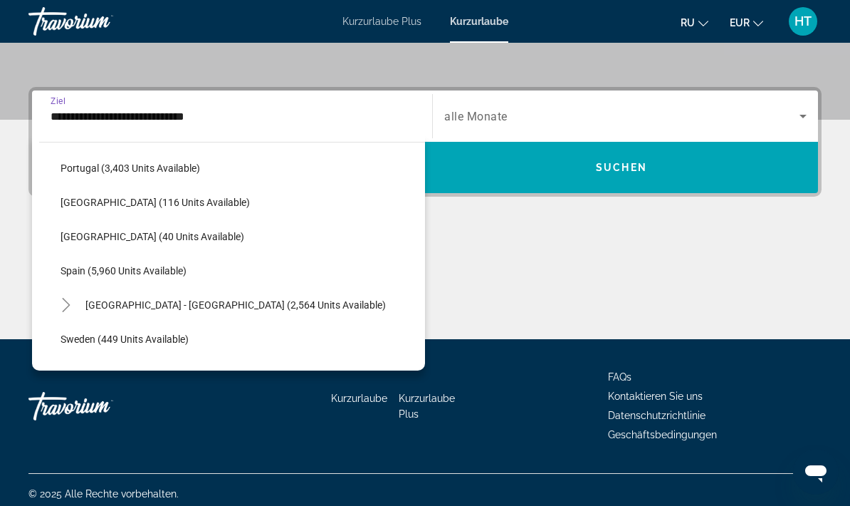
scroll to position [707, 0]
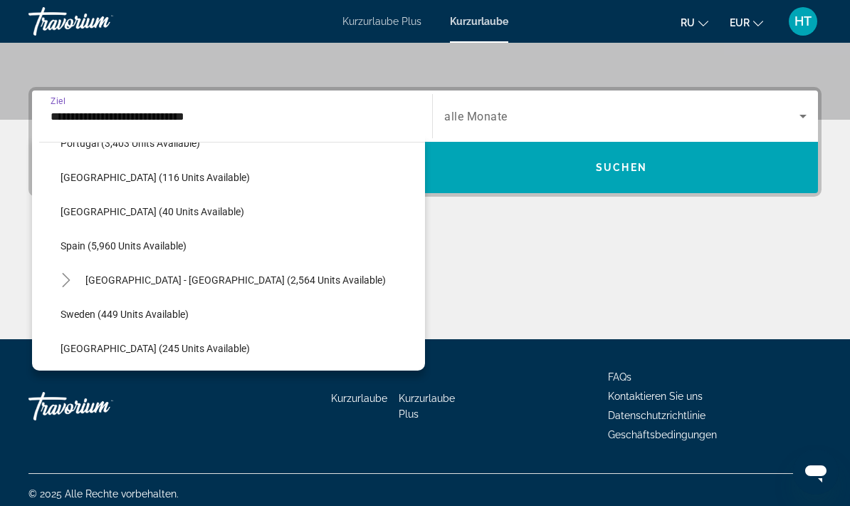
click at [187, 249] on span "Spain (5,960 units available)" at bounding box center [124, 245] width 126 height 11
type input "**********"
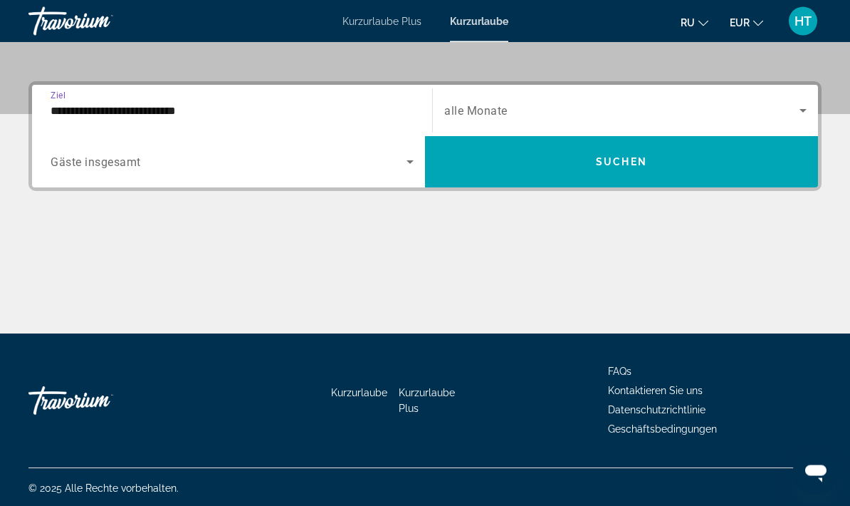
scroll to position [315, 0]
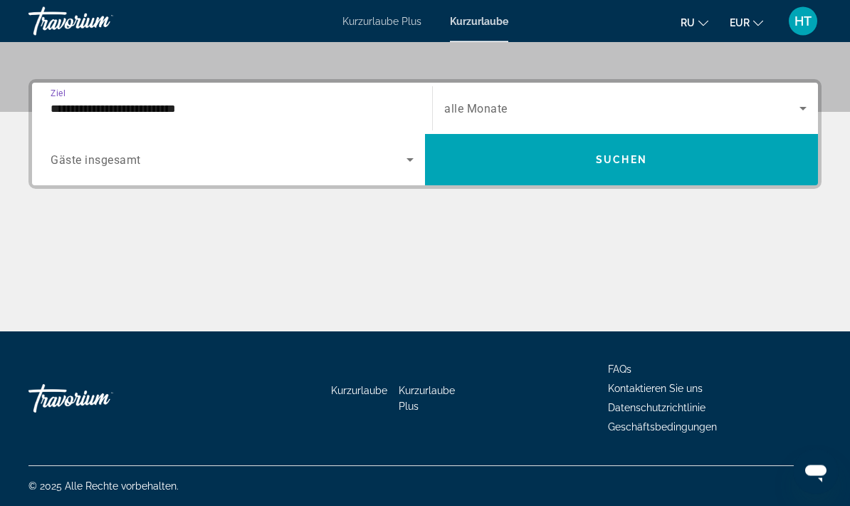
click at [402, 159] on icon "Such-Widget" at bounding box center [410, 160] width 17 height 17
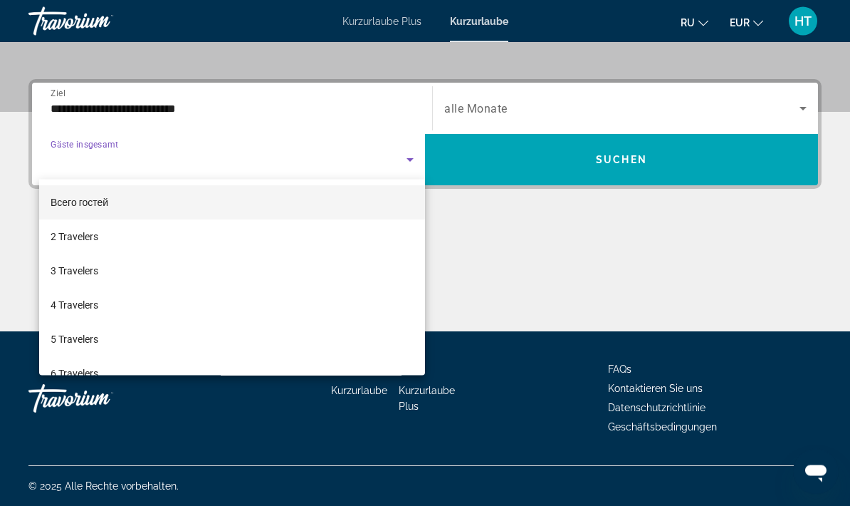
scroll to position [316, 0]
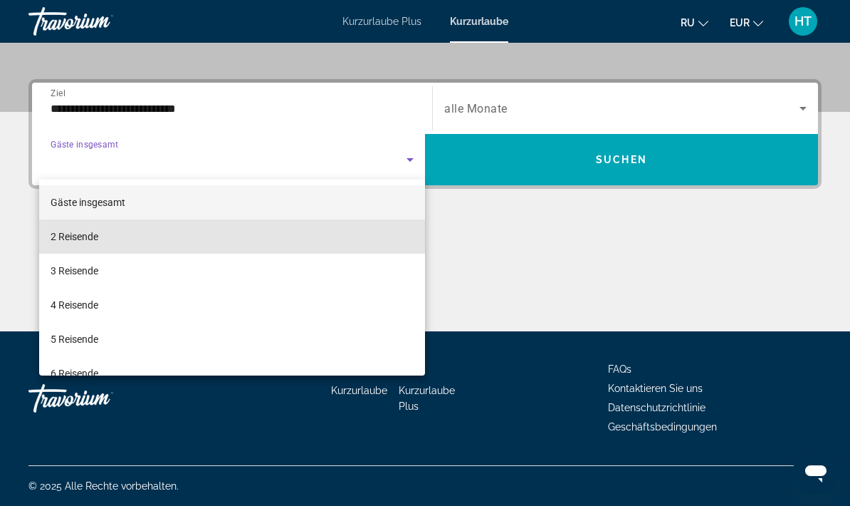
click at [102, 240] on mat-option "2 Reisende" at bounding box center [232, 236] width 386 height 34
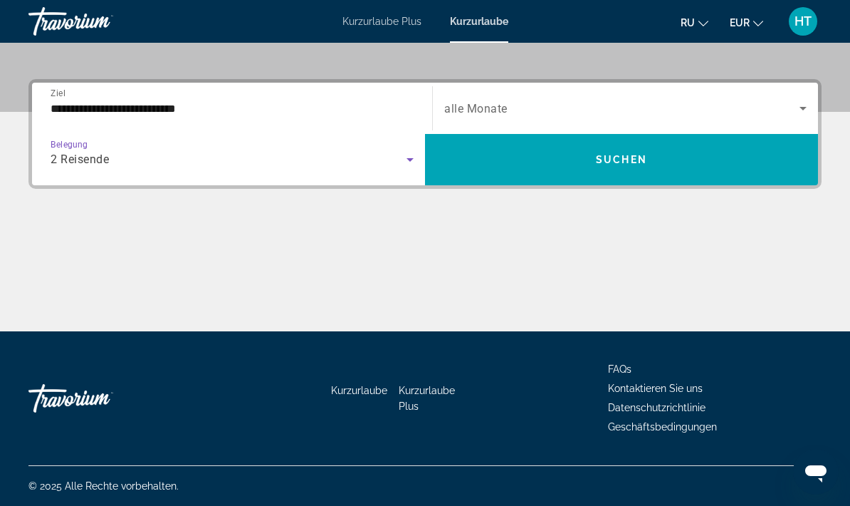
click at [790, 105] on span "Such-Widget" at bounding box center [621, 108] width 355 height 17
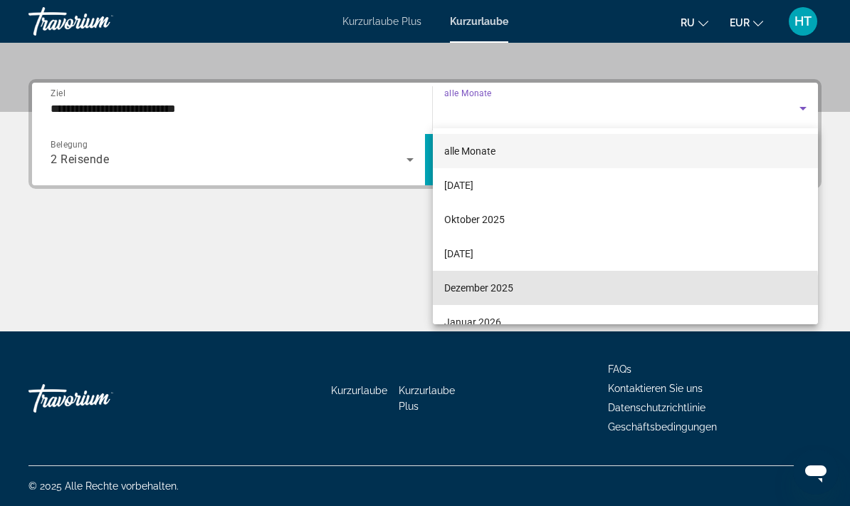
click at [510, 296] on mat-option "Dezember 2025" at bounding box center [625, 288] width 385 height 34
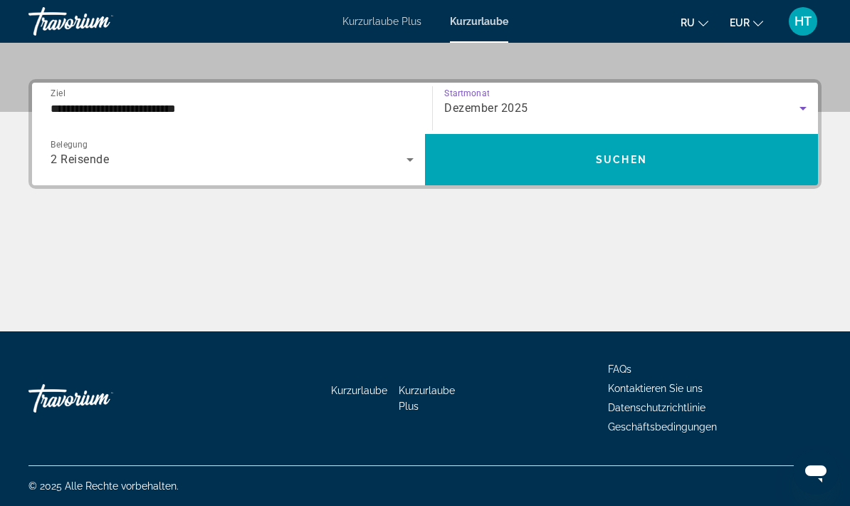
click at [710, 157] on span "Such-Widget" at bounding box center [621, 159] width 393 height 34
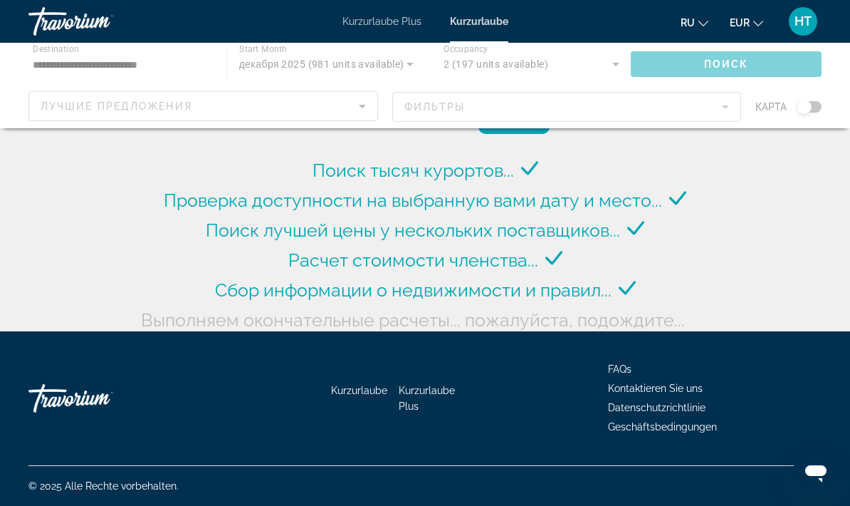
scroll to position [57, 0]
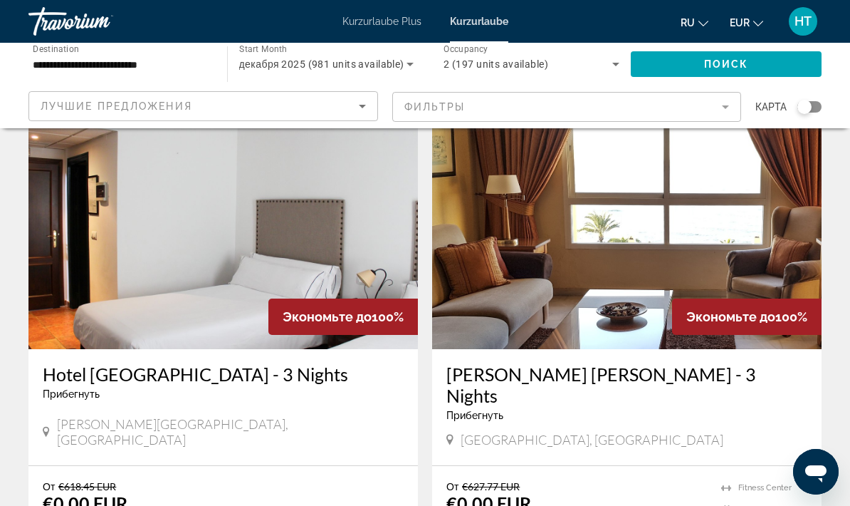
click at [355, 108] on icon "Sort by" at bounding box center [362, 106] width 17 height 17
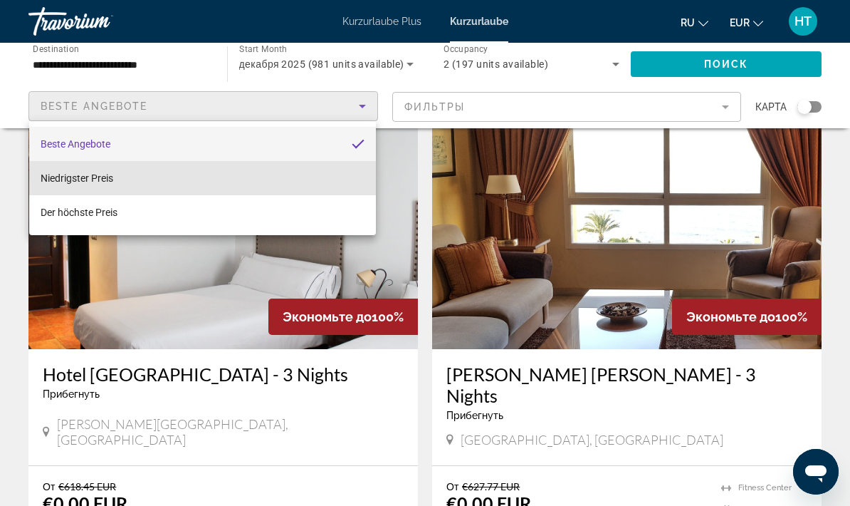
click at [322, 184] on mat-option "Niedrigster Preis" at bounding box center [202, 178] width 347 height 34
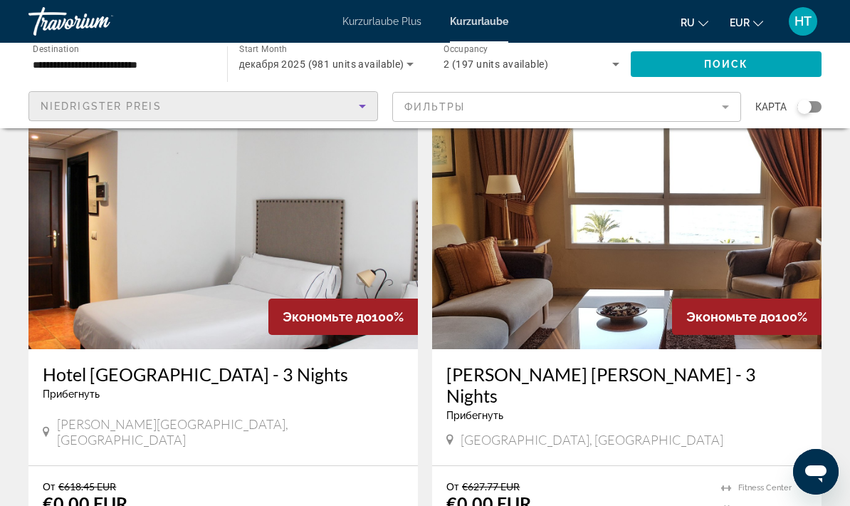
click at [722, 115] on mat-form-field "Фильтры" at bounding box center [567, 107] width 350 height 30
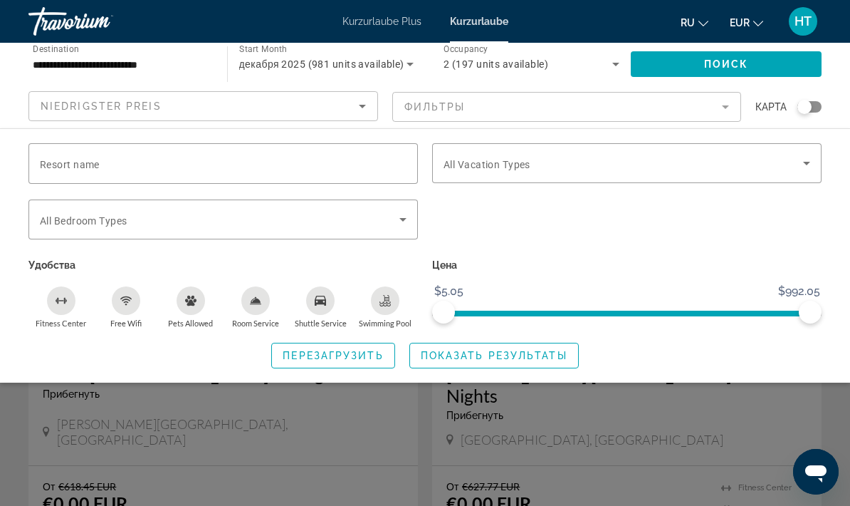
click at [803, 167] on icon "Search widget" at bounding box center [806, 163] width 17 height 17
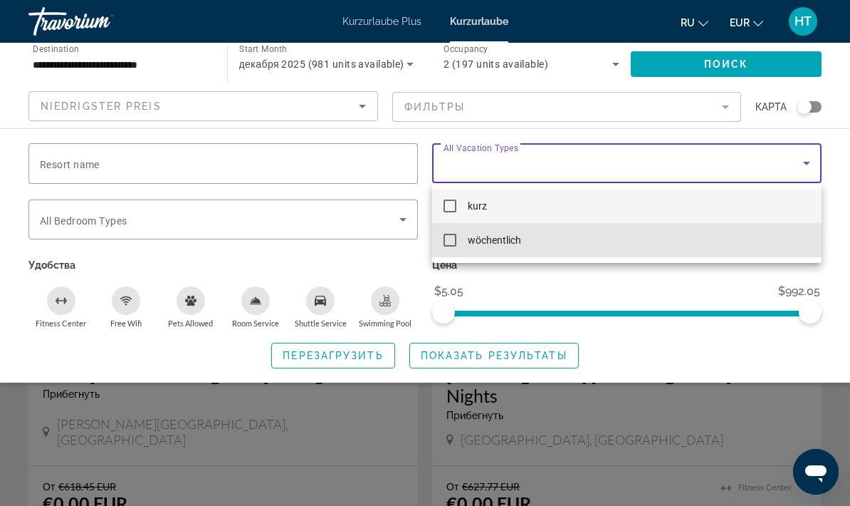
click at [550, 244] on mat-option "wöchentlich" at bounding box center [627, 240] width 390 height 34
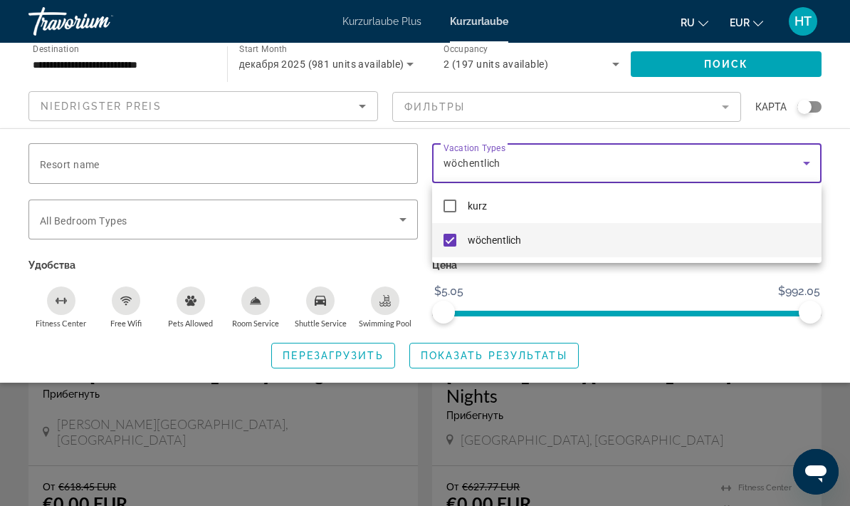
click at [516, 354] on div at bounding box center [425, 253] width 850 height 506
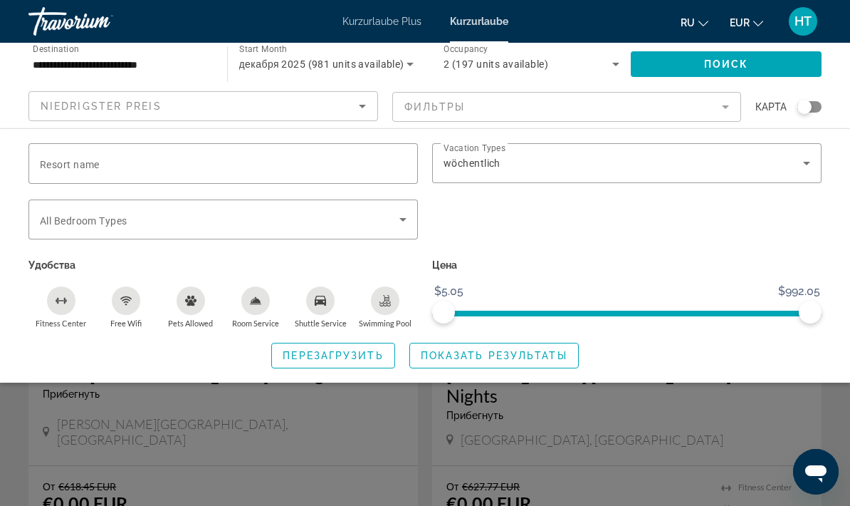
click at [513, 356] on span "Показать результаты" at bounding box center [494, 355] width 147 height 11
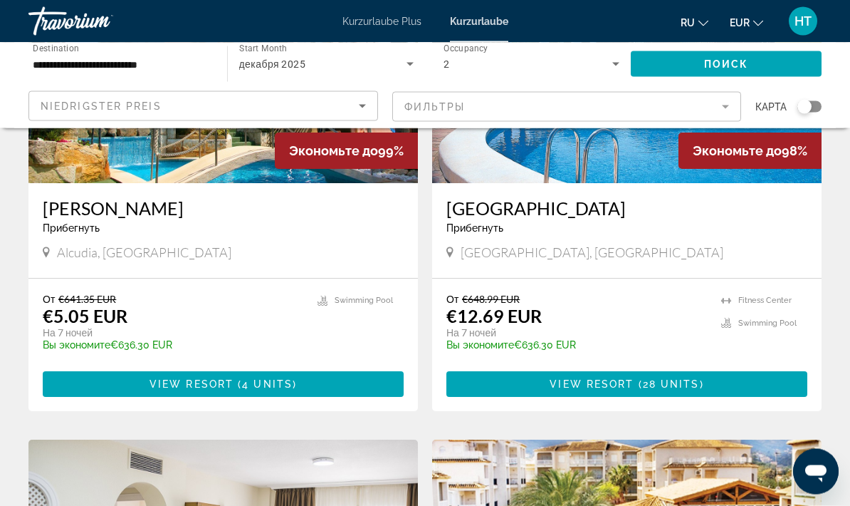
scroll to position [223, 0]
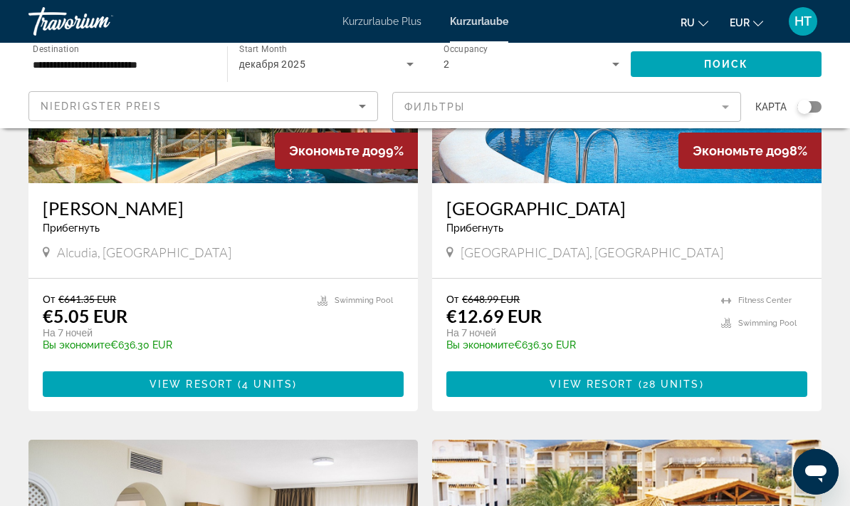
click at [583, 382] on span "View Resort" at bounding box center [592, 383] width 84 height 11
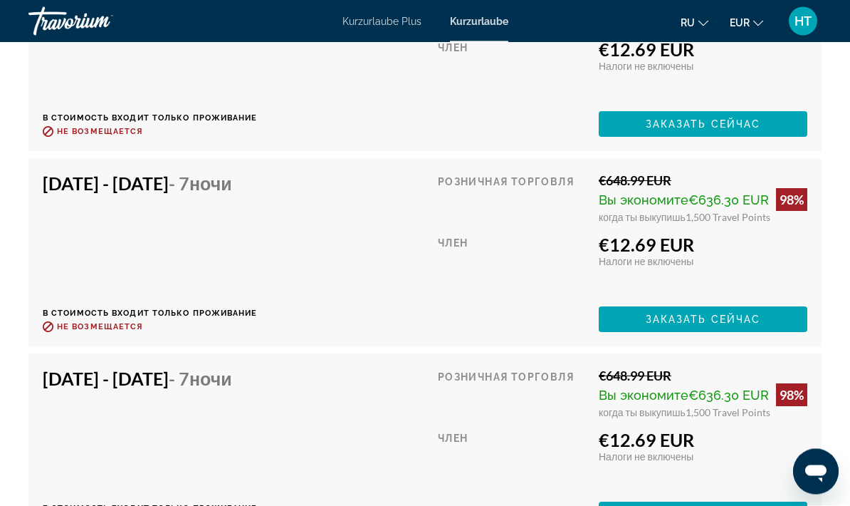
scroll to position [3211, 0]
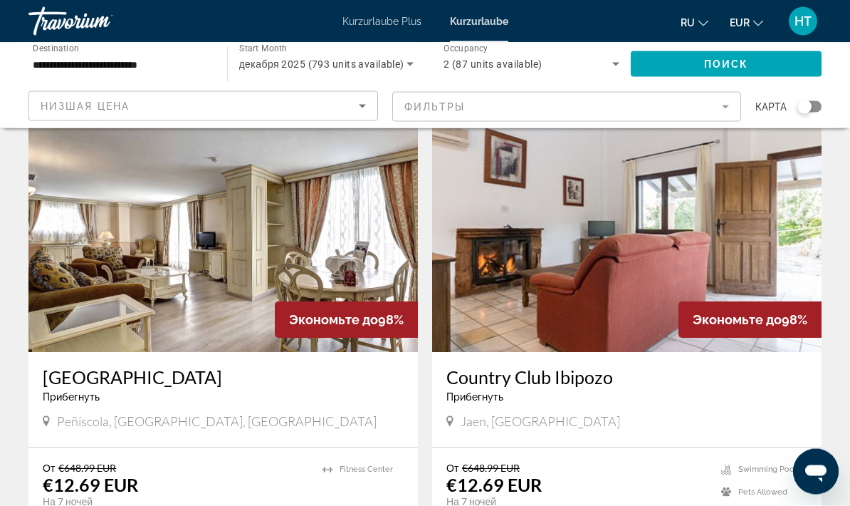
scroll to position [1045, 0]
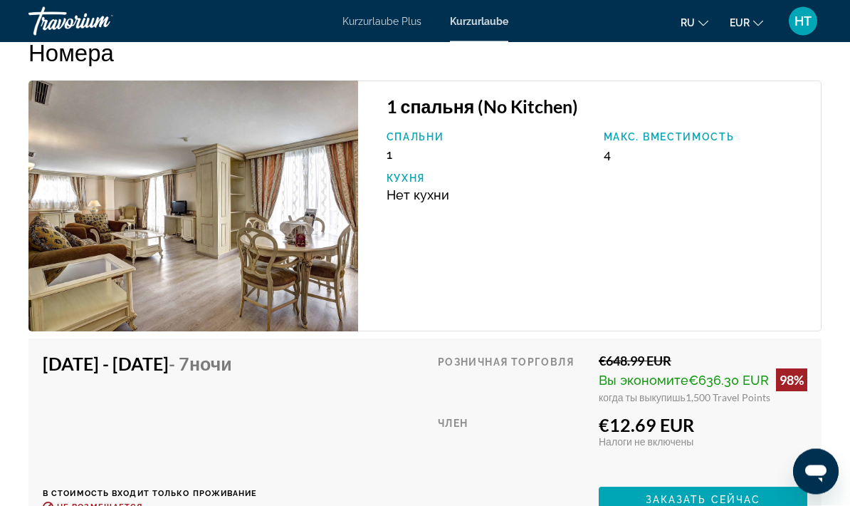
scroll to position [2677, 0]
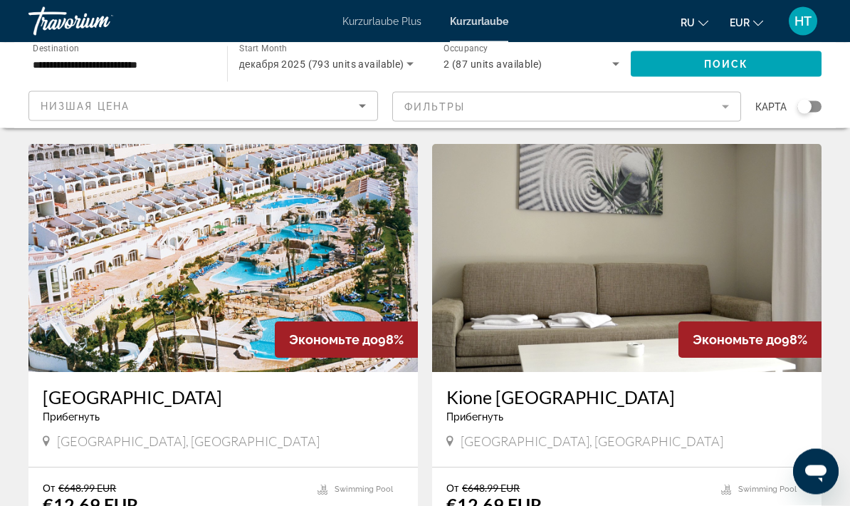
scroll to position [2009, 0]
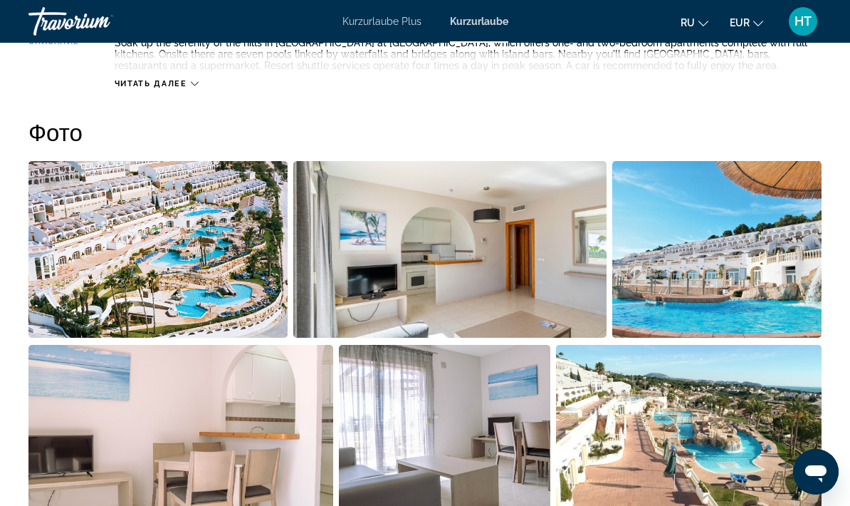
scroll to position [848, 0]
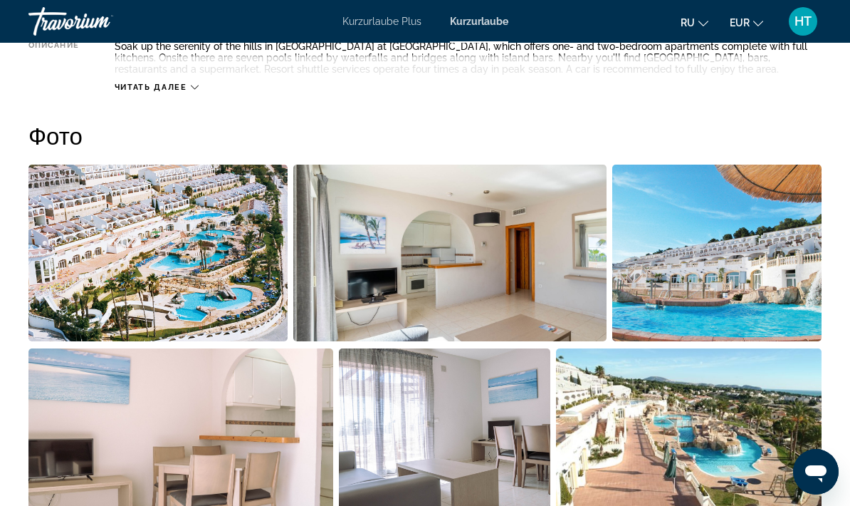
click at [648, 434] on img "Open full-screen image slider" at bounding box center [689, 436] width 266 height 177
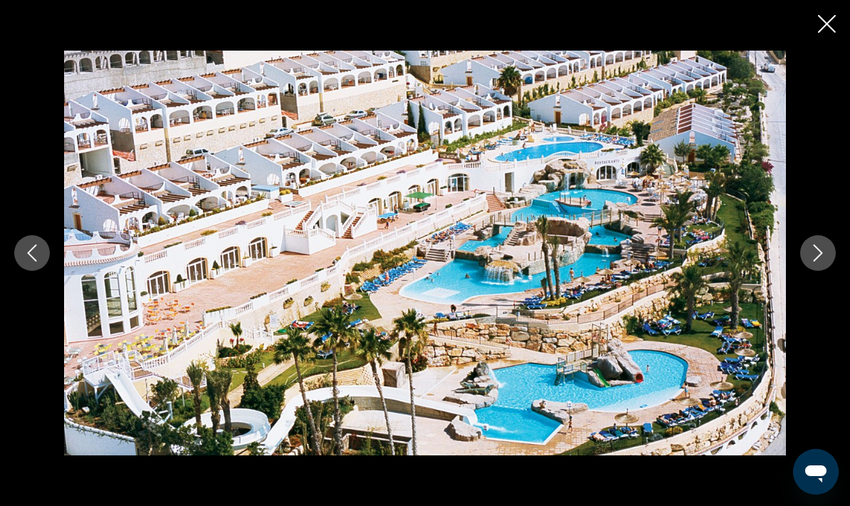
click at [810, 261] on icon "Next image" at bounding box center [818, 252] width 17 height 17
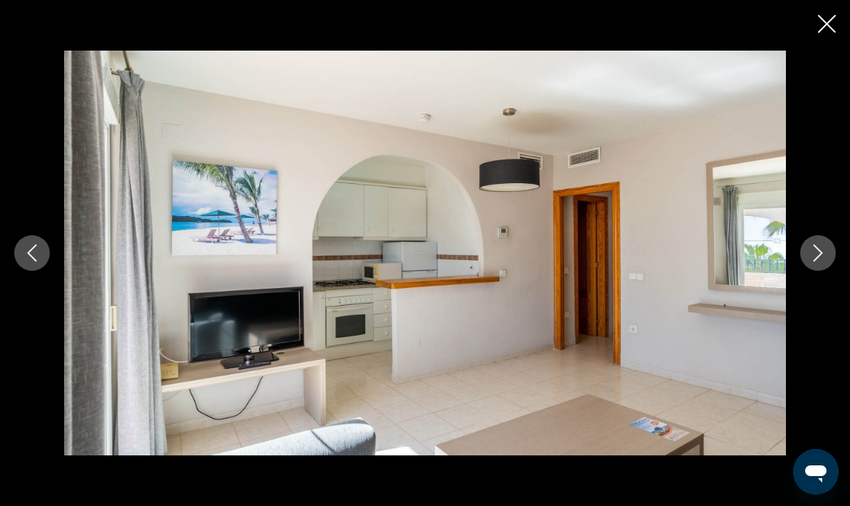
click at [813, 261] on icon "Next image" at bounding box center [818, 252] width 17 height 17
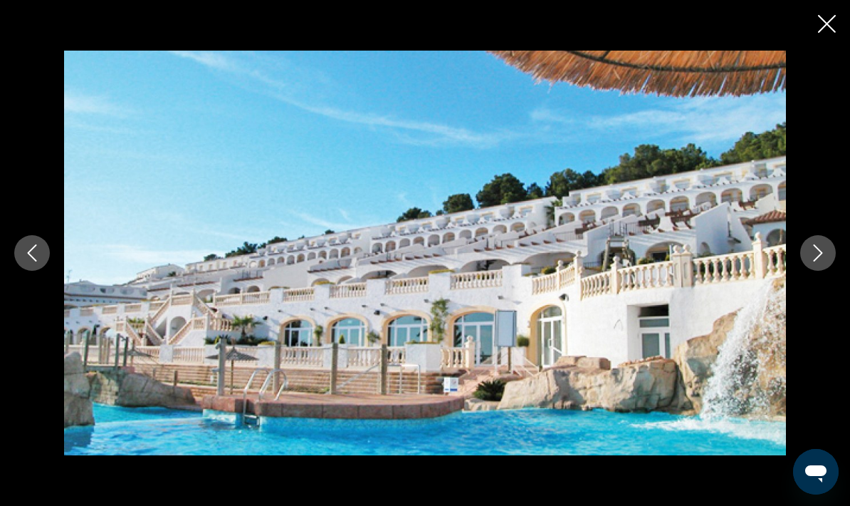
click at [813, 261] on icon "Next image" at bounding box center [818, 252] width 17 height 17
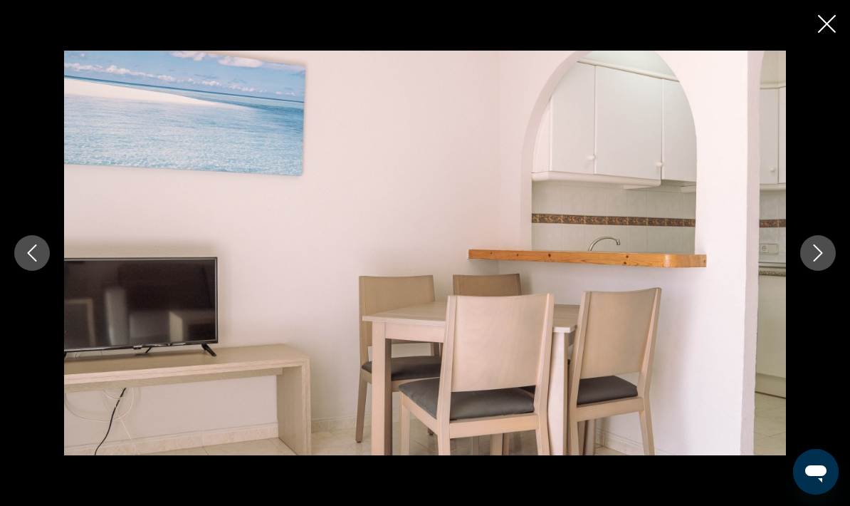
click at [806, 271] on button "Next image" at bounding box center [819, 253] width 36 height 36
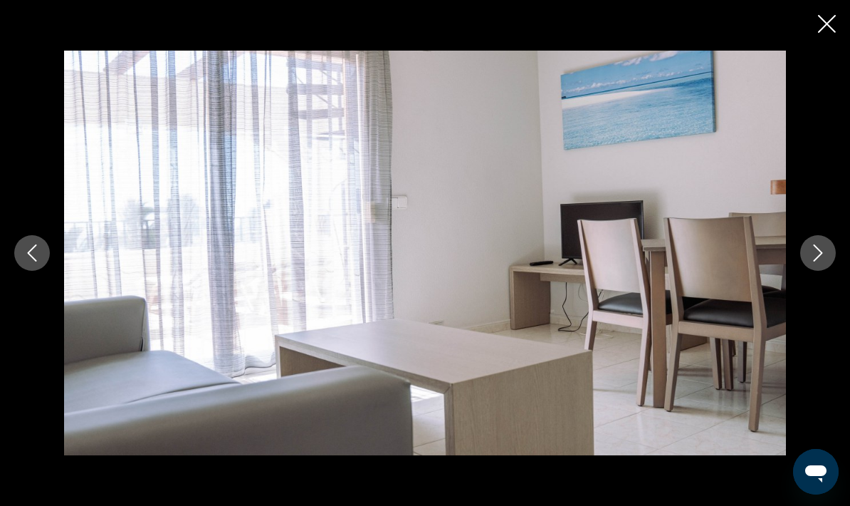
click at [813, 261] on icon "Next image" at bounding box center [818, 252] width 17 height 17
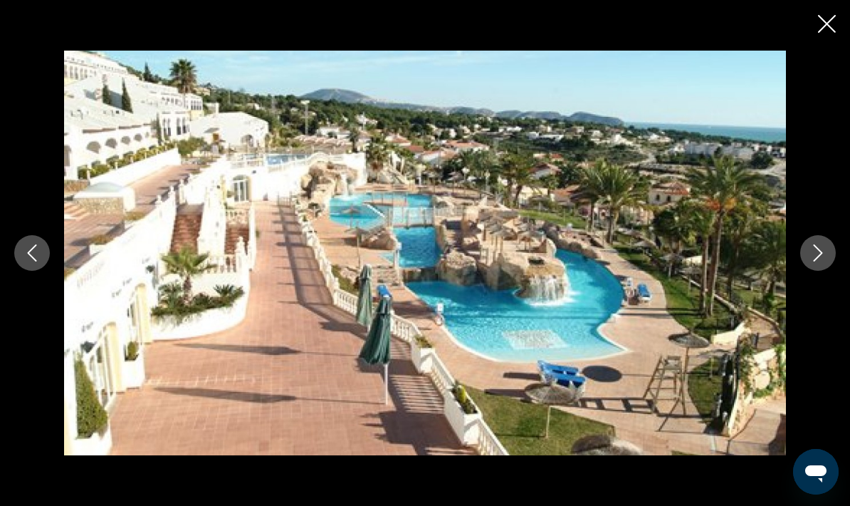
click at [818, 31] on icon "Close slideshow" at bounding box center [827, 24] width 18 height 18
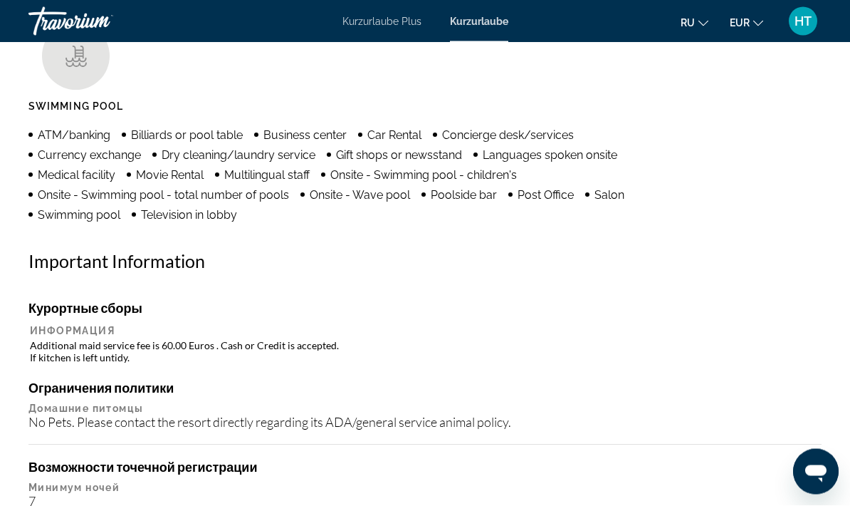
scroll to position [1429, 0]
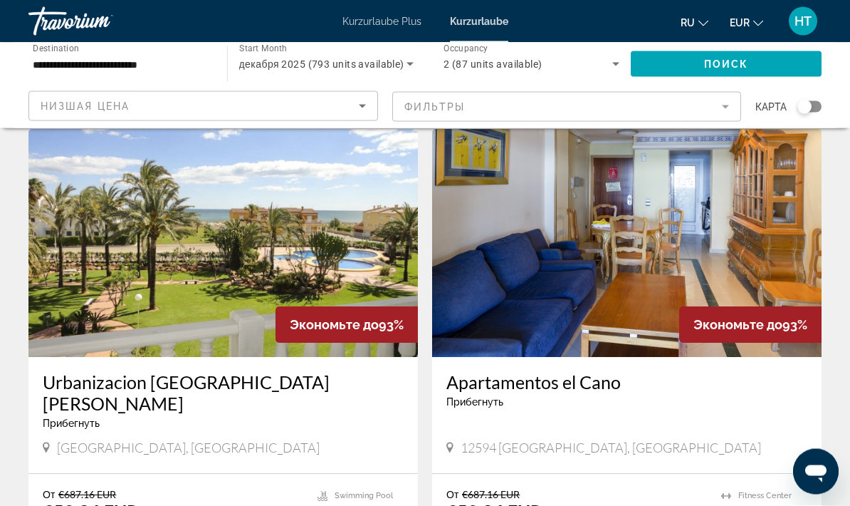
scroll to position [2508, 0]
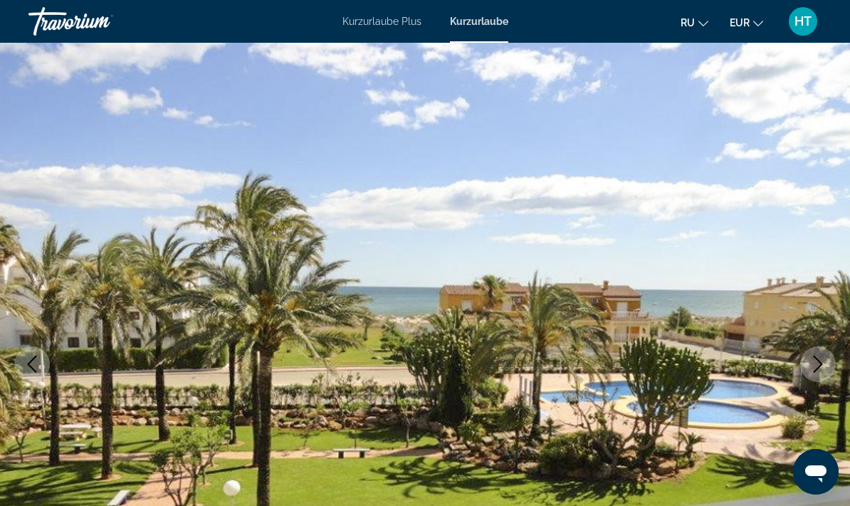
scroll to position [16, 0]
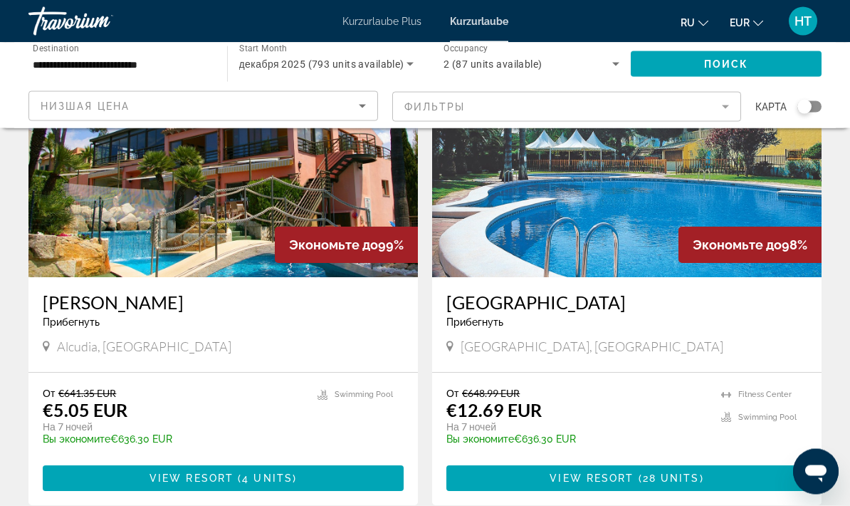
scroll to position [129, 0]
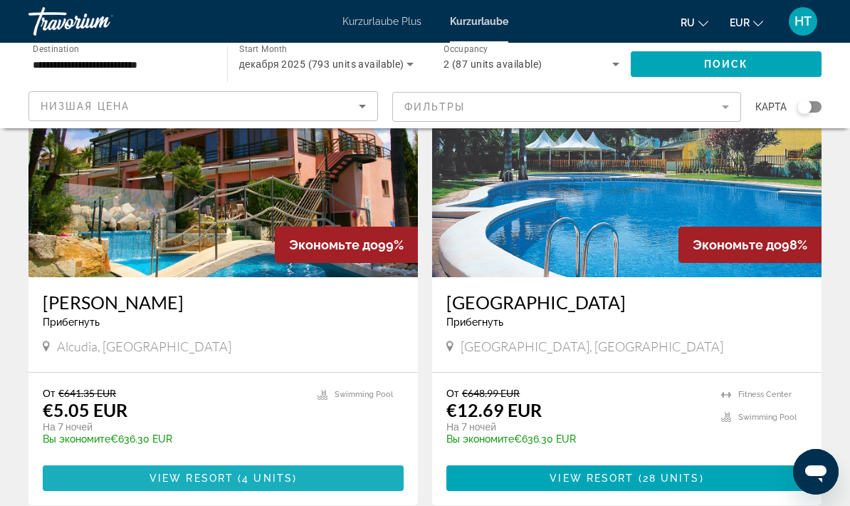
click at [208, 476] on span "View Resort" at bounding box center [192, 477] width 84 height 11
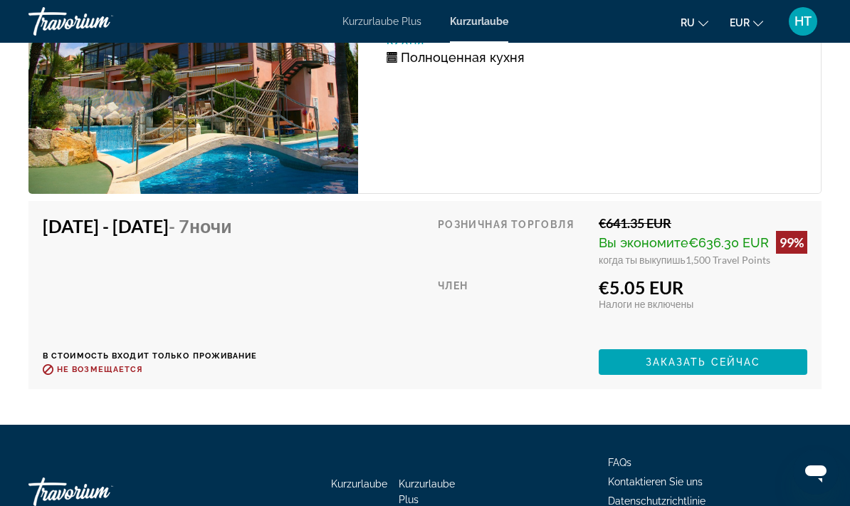
scroll to position [2917, 0]
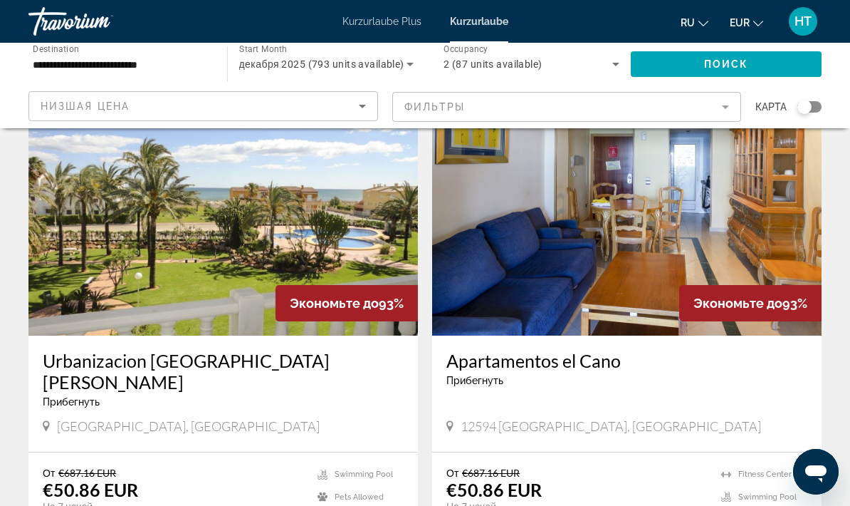
scroll to position [2528, 0]
